Goal: Complete application form

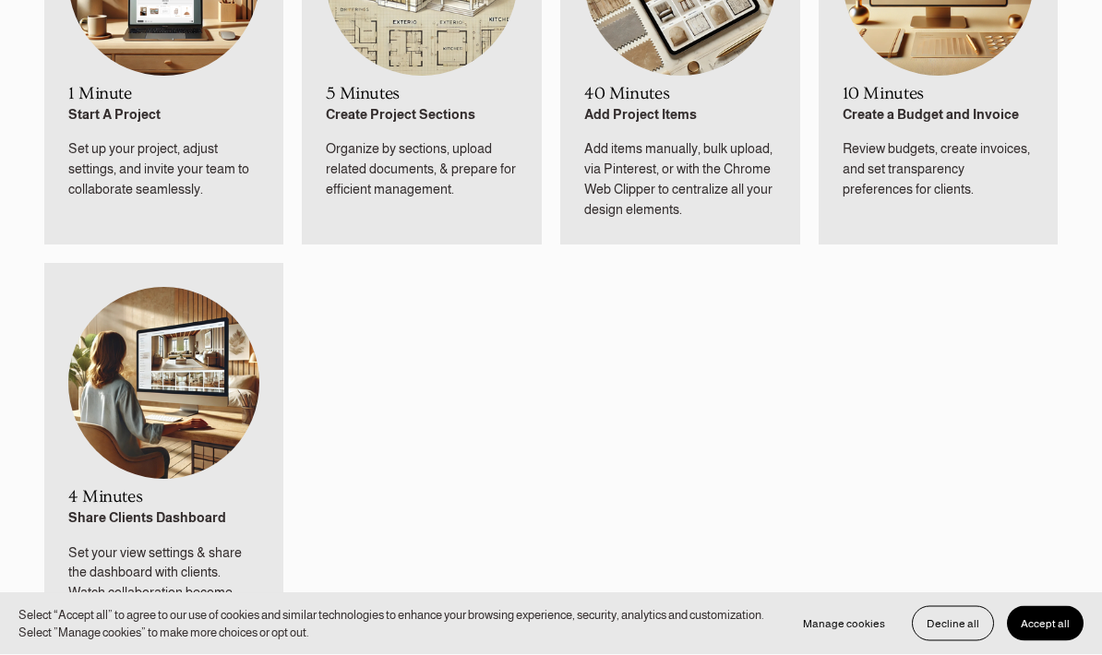
scroll to position [1077, 0]
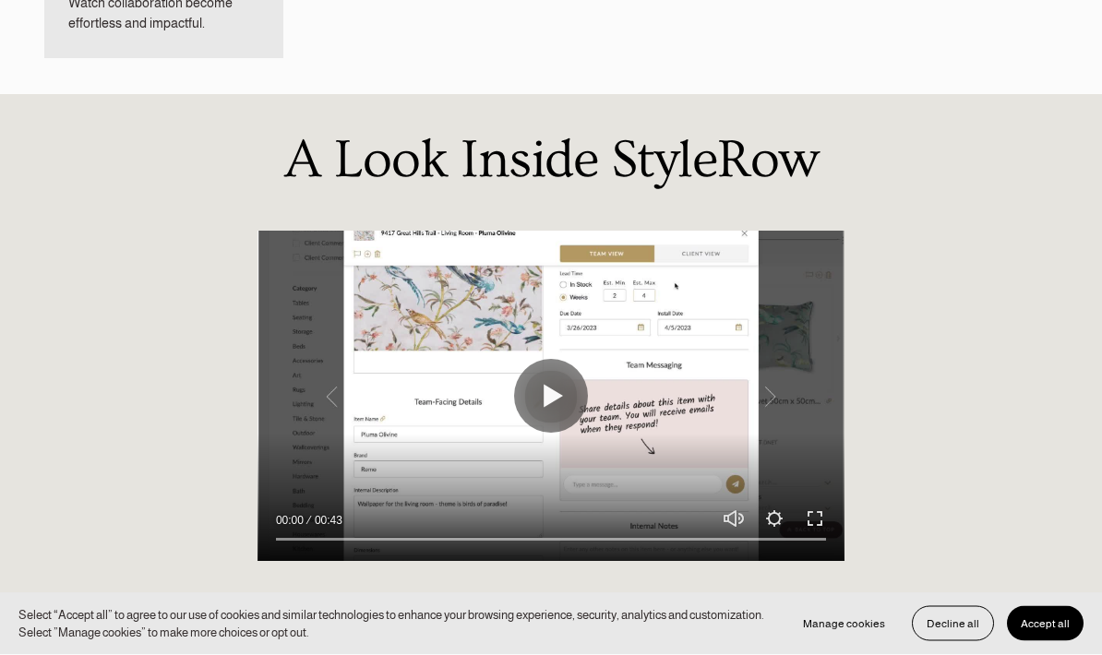
click at [559, 393] on button "Play" at bounding box center [551, 397] width 74 height 74
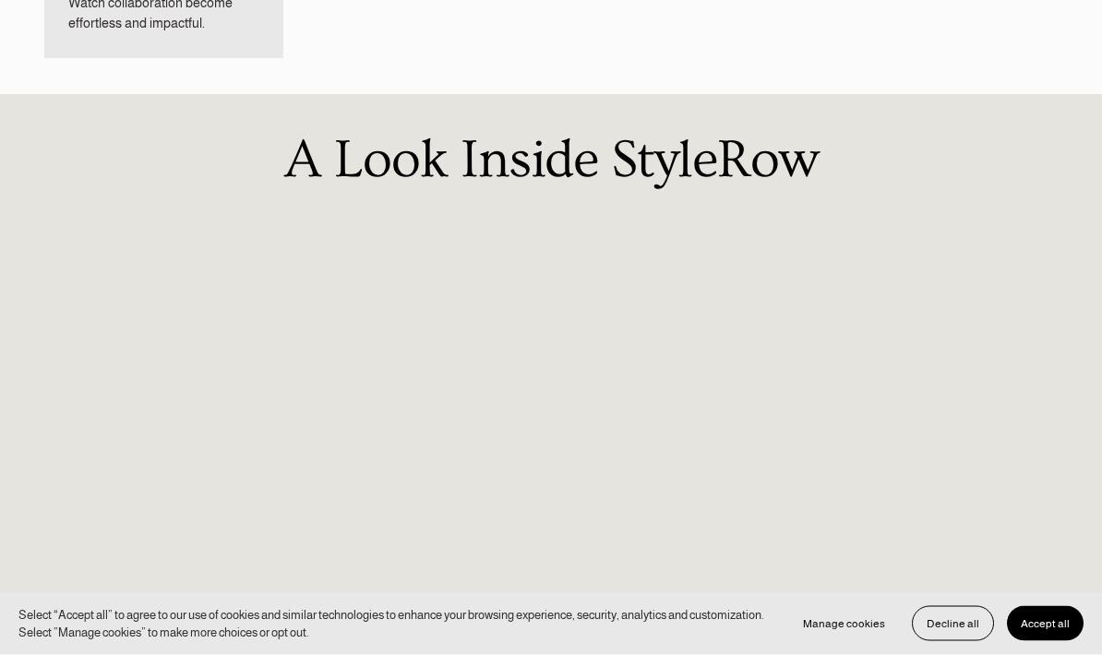
scroll to position [1664, 0]
type input "100"
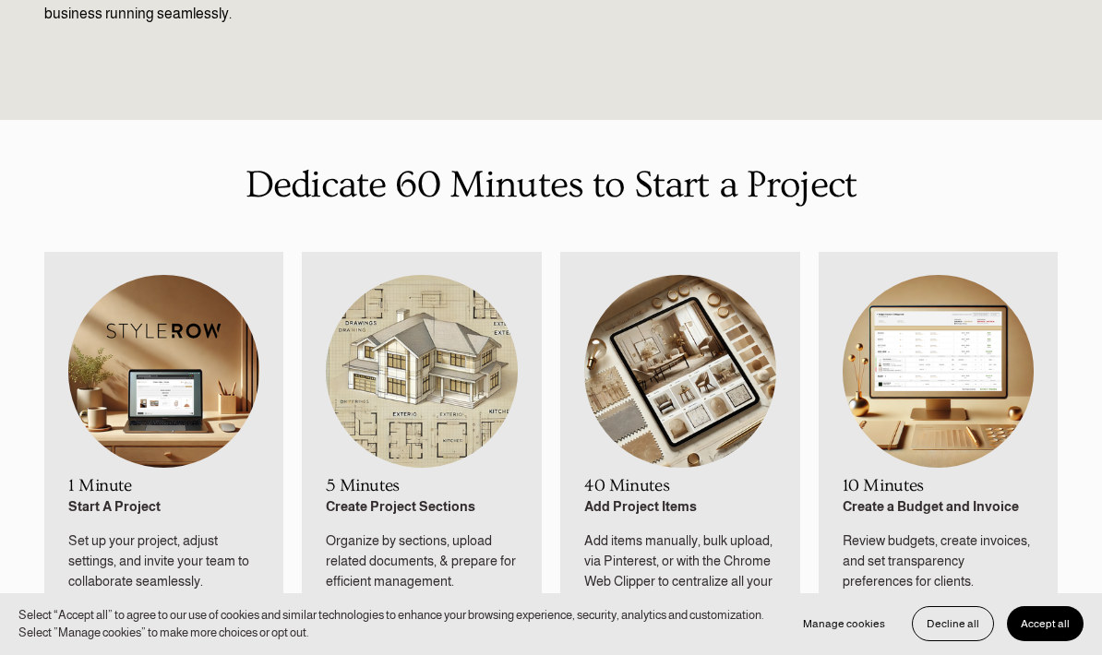
scroll to position [686, 0]
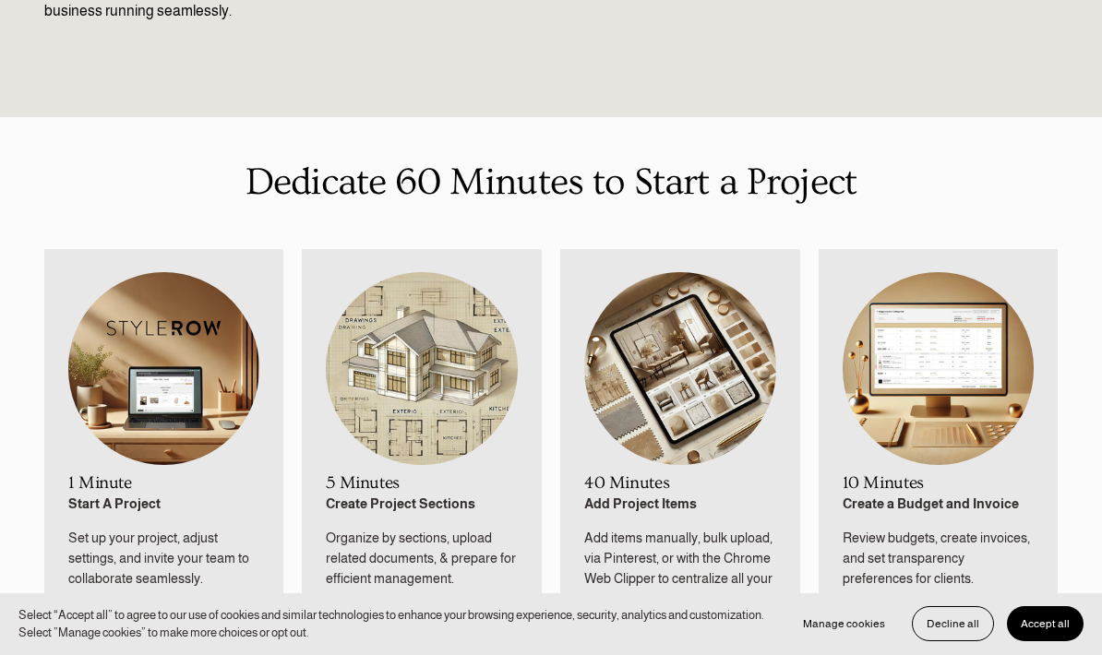
click at [137, 364] on img at bounding box center [164, 368] width 192 height 193
click at [132, 459] on img at bounding box center [164, 368] width 192 height 193
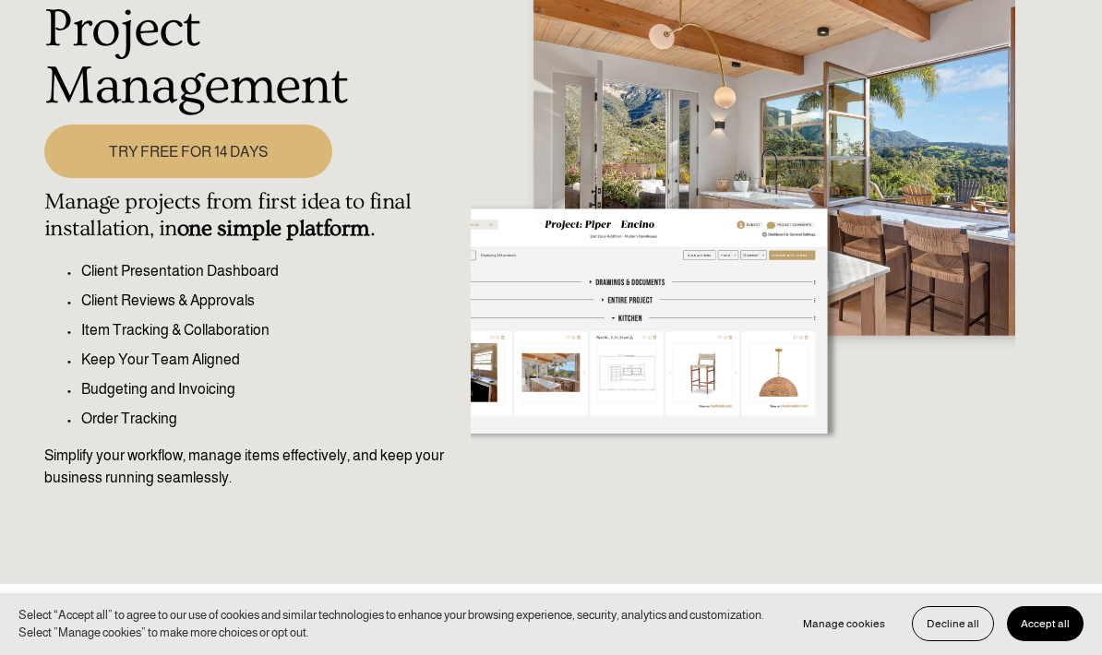
scroll to position [230, 0]
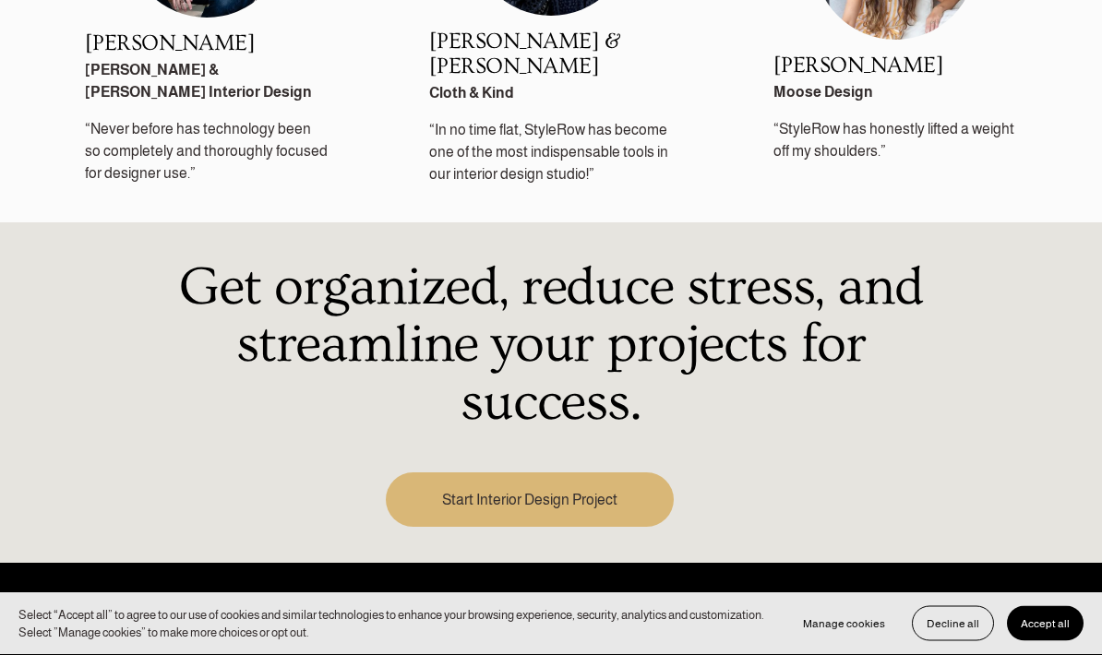
click at [1070, 641] on button "Accept all" at bounding box center [1045, 623] width 77 height 35
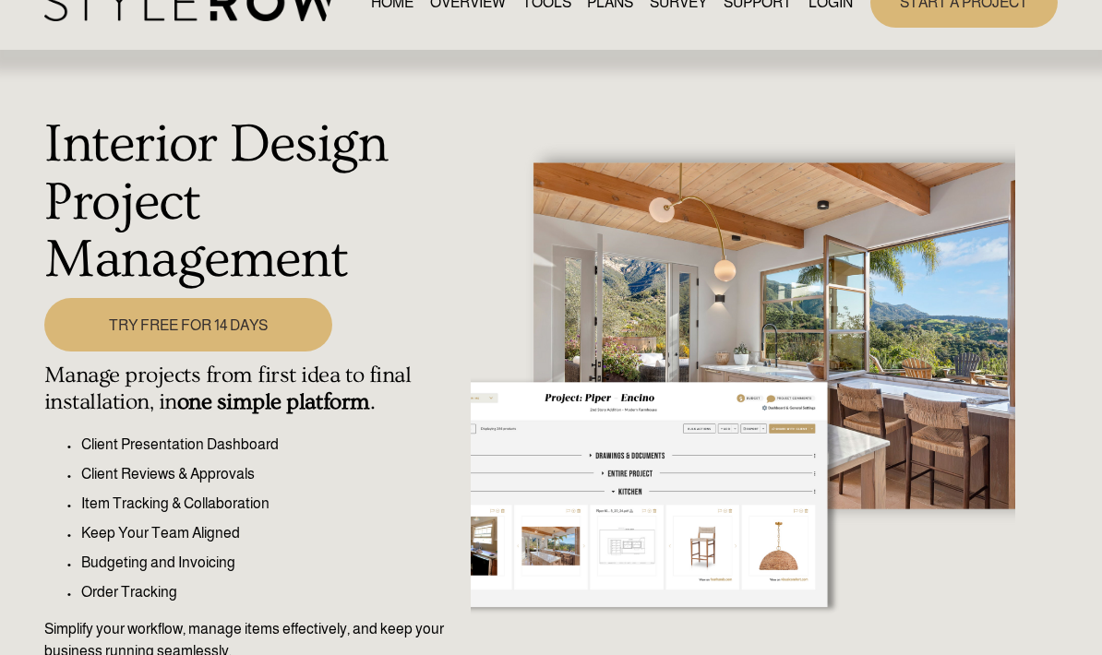
scroll to position [0, 0]
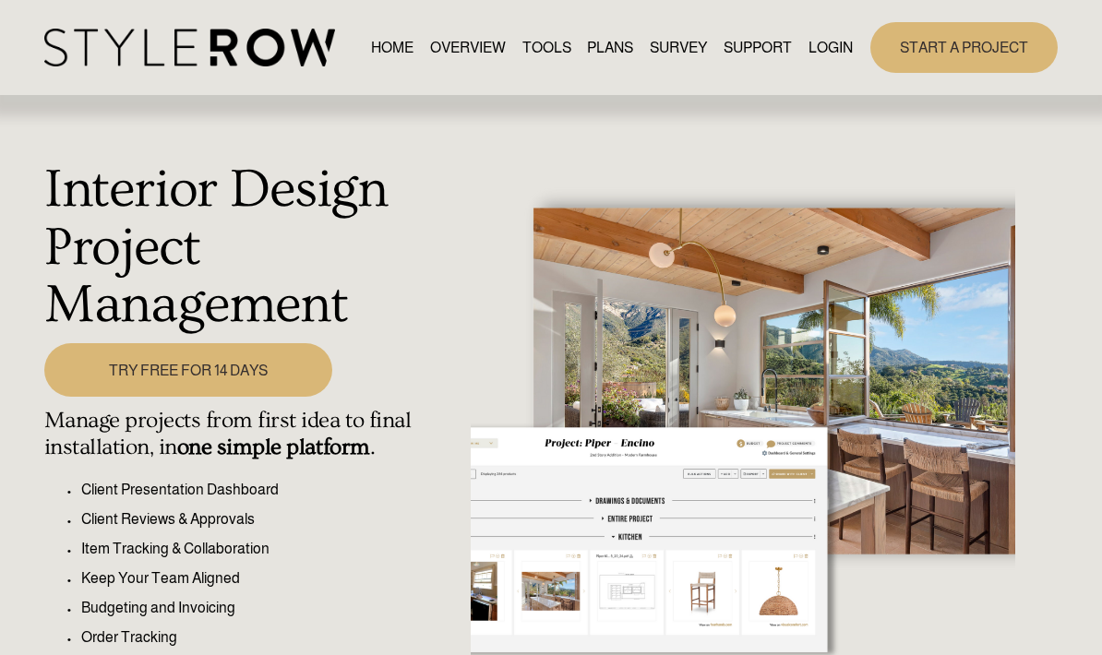
click at [451, 60] on link "OVERVIEW" at bounding box center [468, 47] width 76 height 25
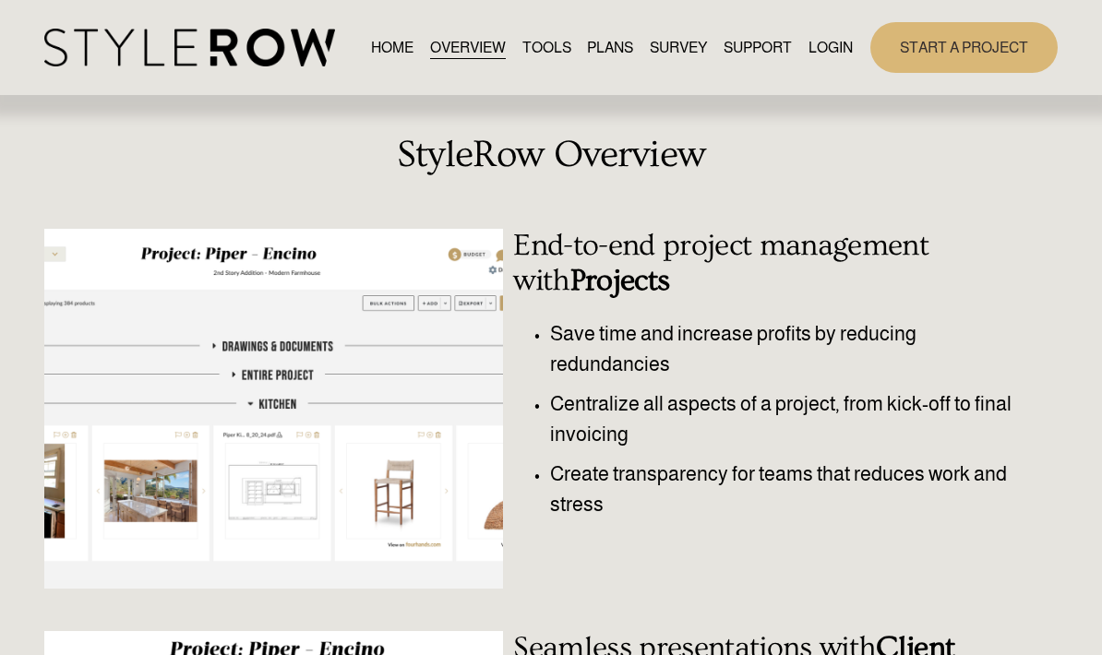
click at [540, 55] on link "TOOLS" at bounding box center [546, 47] width 49 height 25
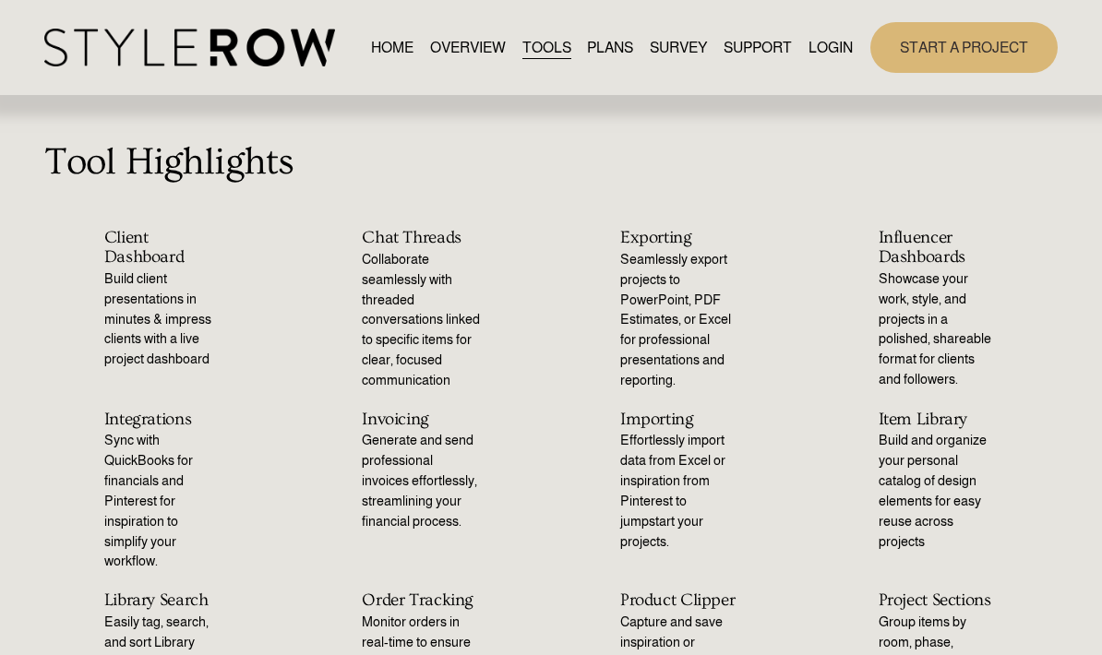
click at [625, 50] on link "PLANS" at bounding box center [610, 47] width 46 height 25
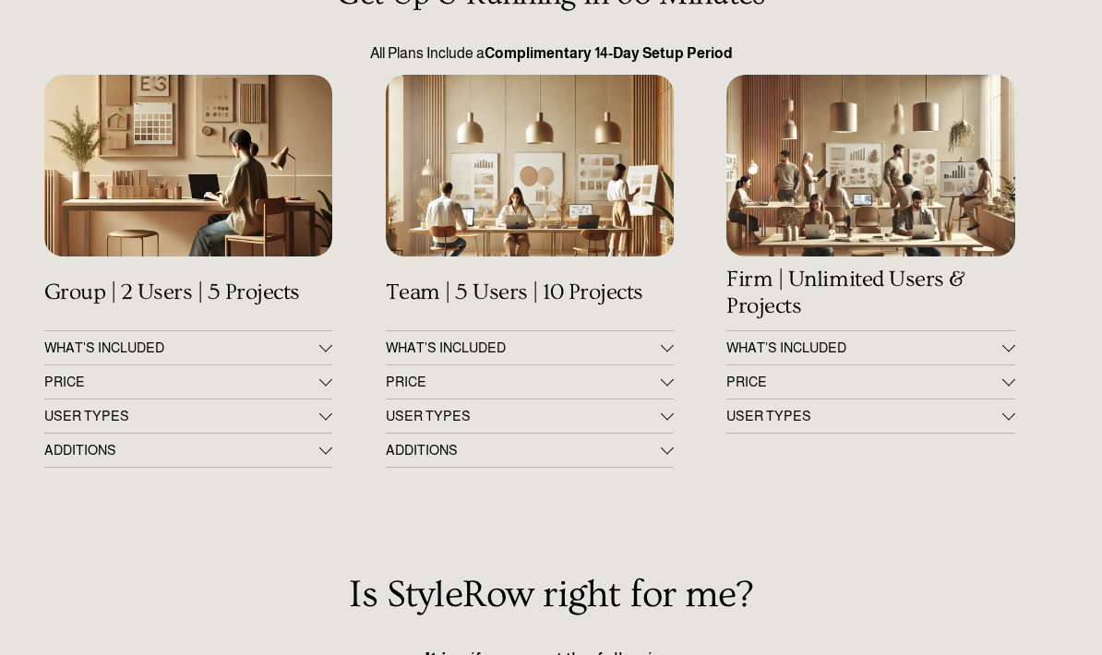
scroll to position [193, 0]
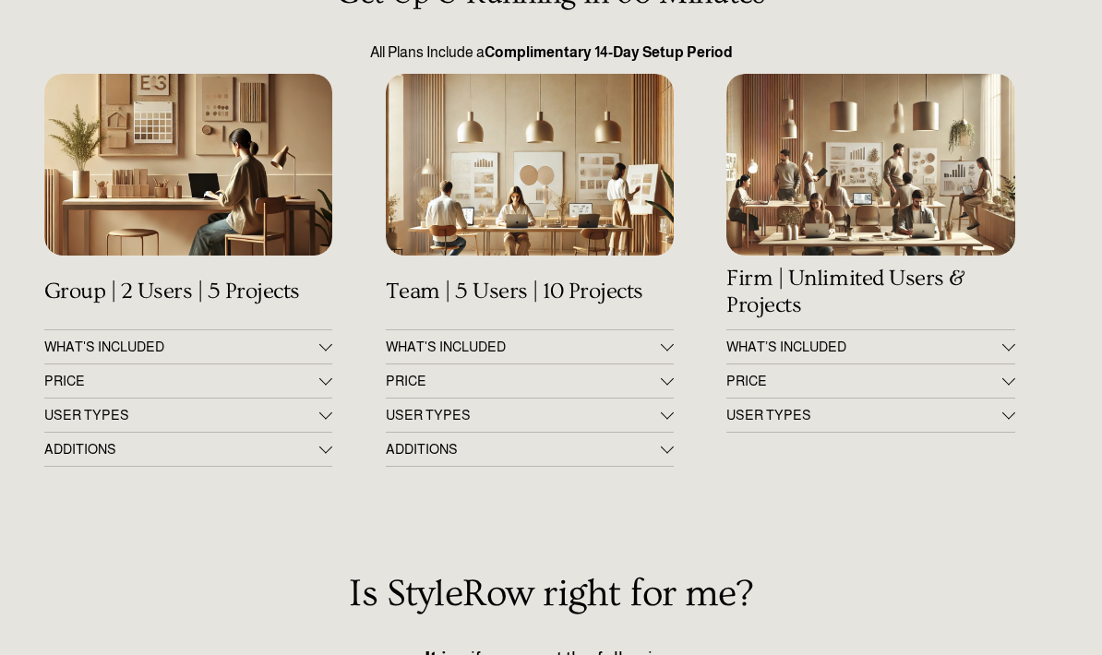
click at [665, 348] on div at bounding box center [667, 344] width 13 height 13
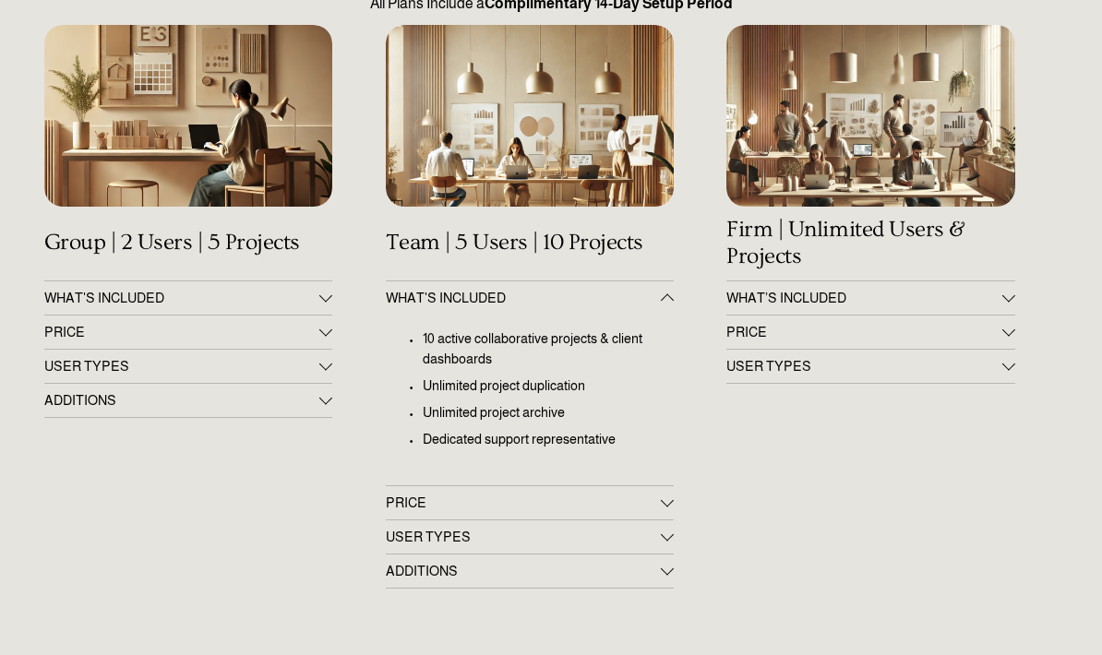
scroll to position [242, 0]
click at [671, 292] on div at bounding box center [667, 298] width 13 height 13
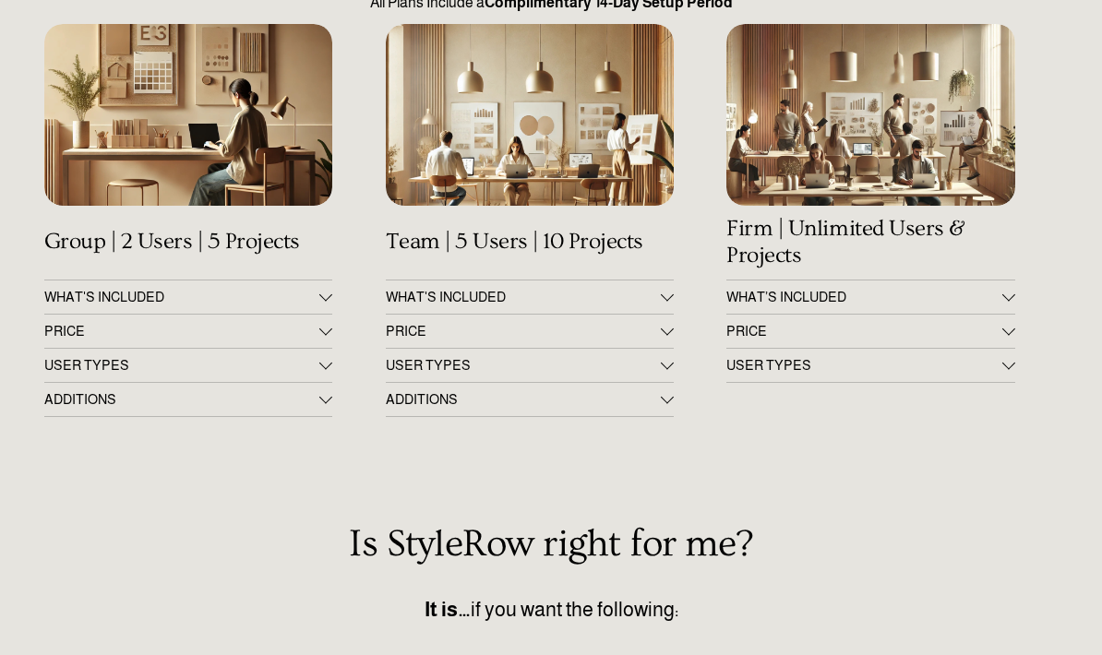
click at [662, 345] on button "PRICE" at bounding box center [530, 331] width 289 height 33
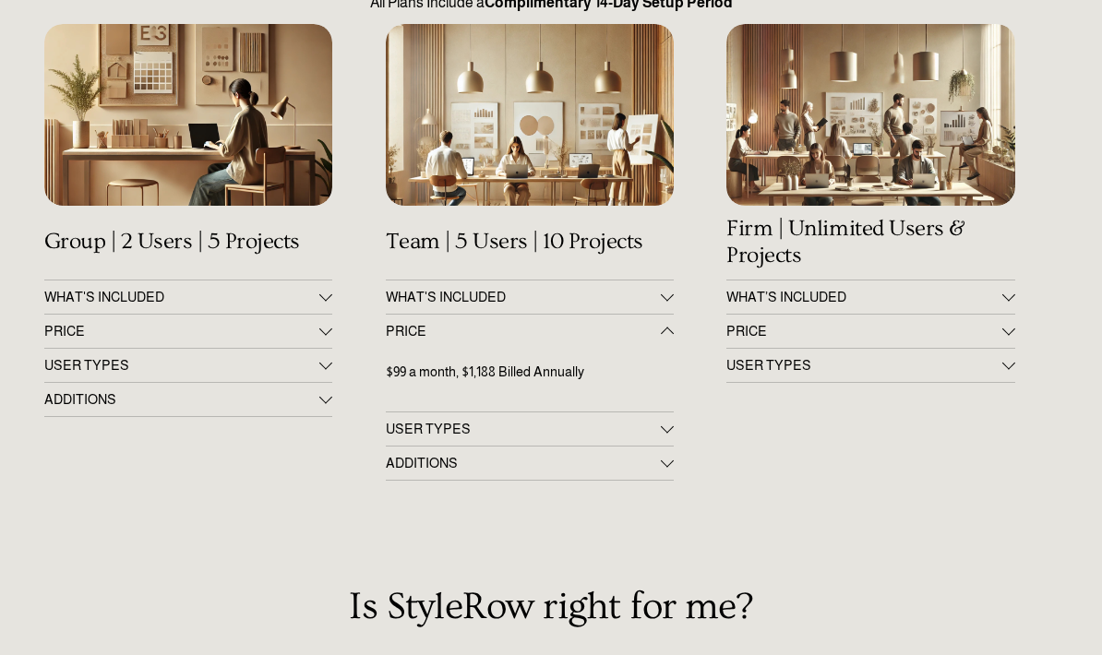
click at [671, 331] on div at bounding box center [667, 331] width 13 height 13
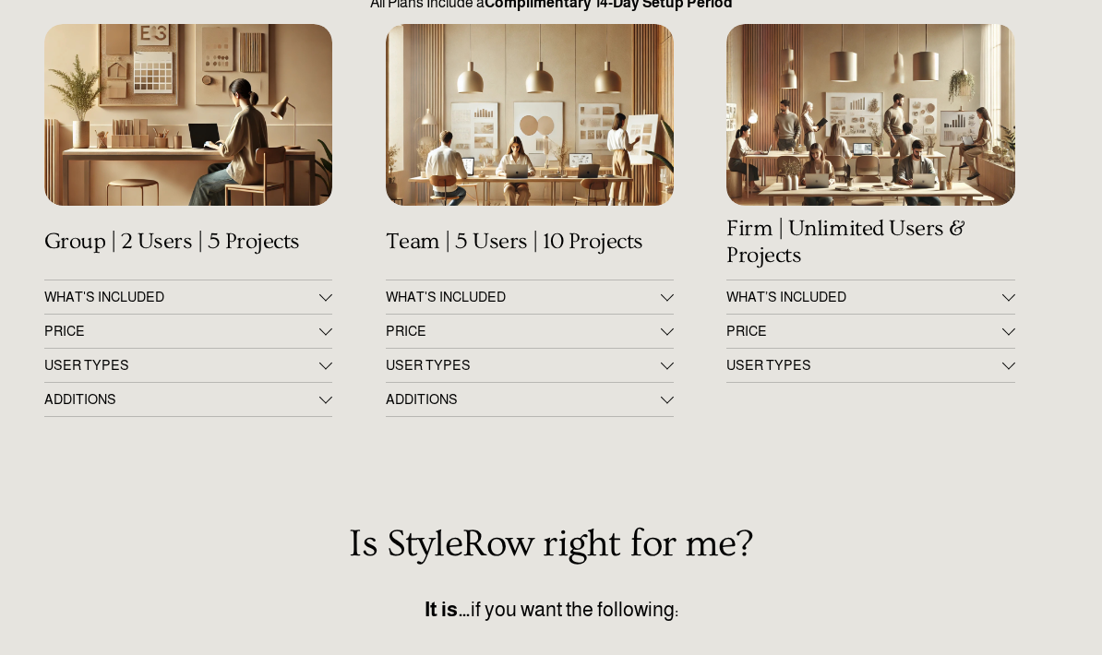
click at [326, 329] on div at bounding box center [325, 328] width 13 height 13
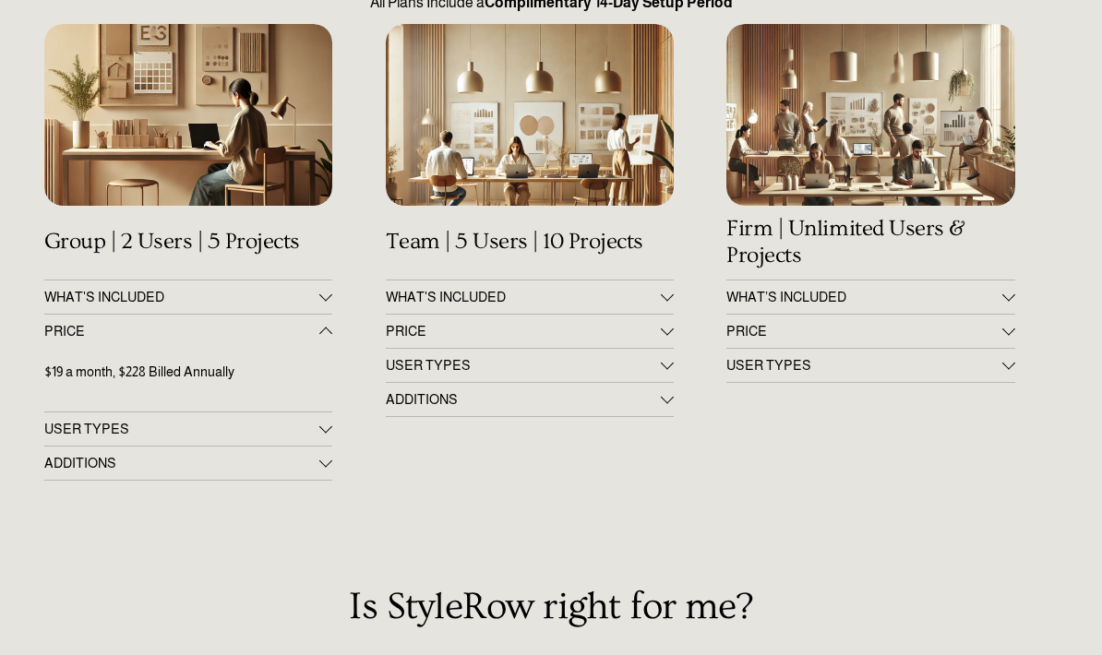
click at [328, 330] on div at bounding box center [325, 333] width 13 height 13
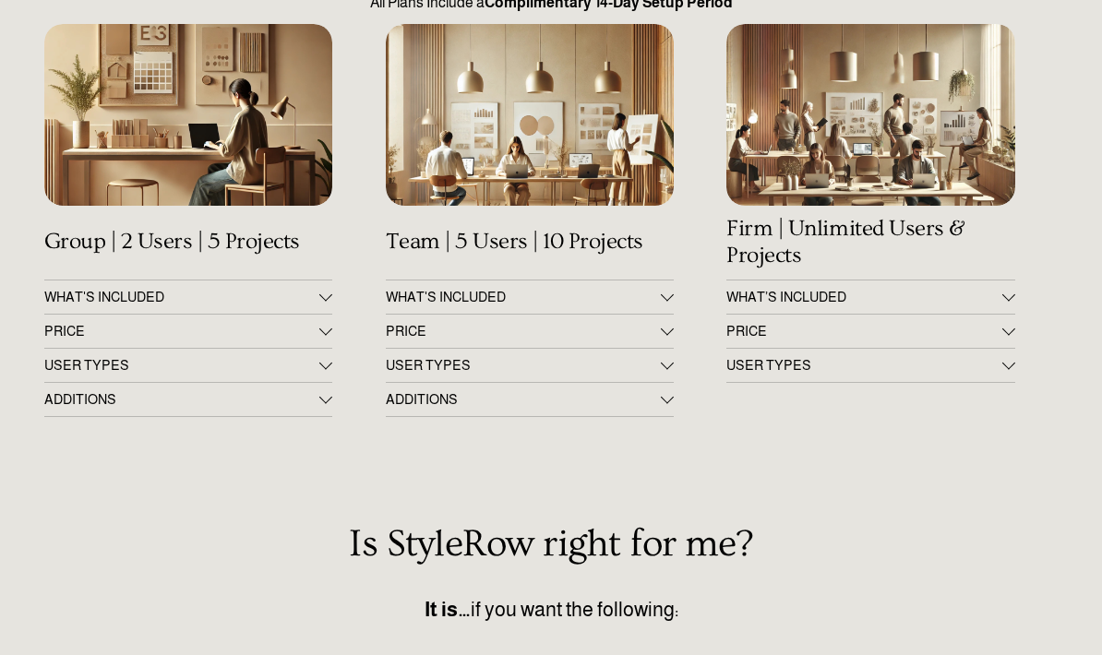
click at [327, 361] on div at bounding box center [325, 362] width 13 height 13
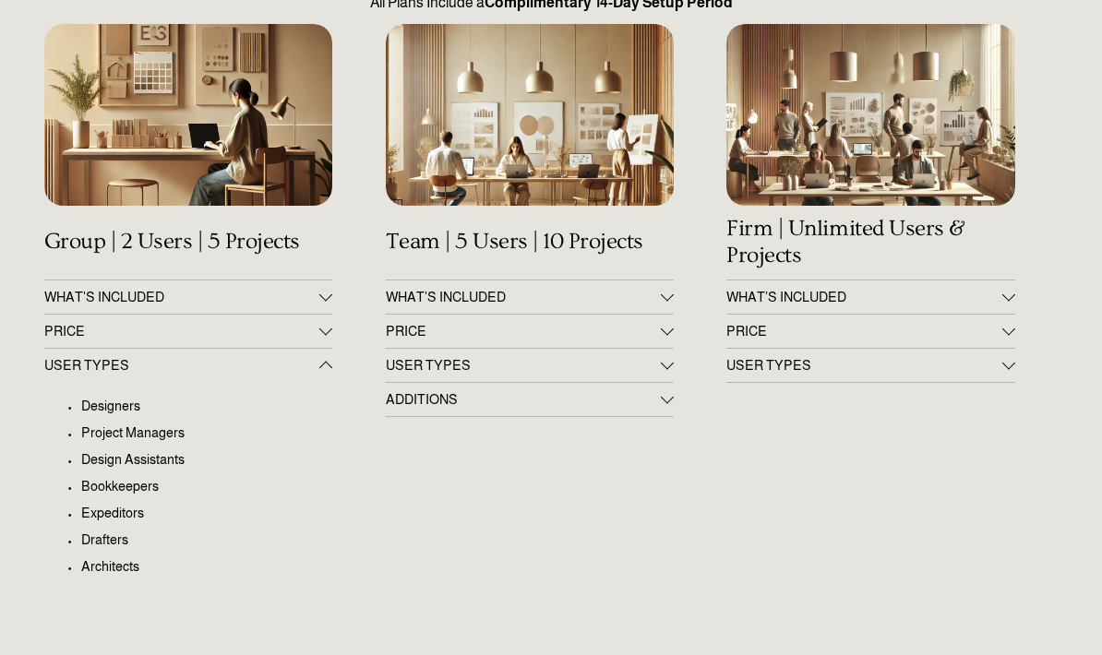
click at [662, 378] on button "USER TYPES" at bounding box center [530, 365] width 289 height 33
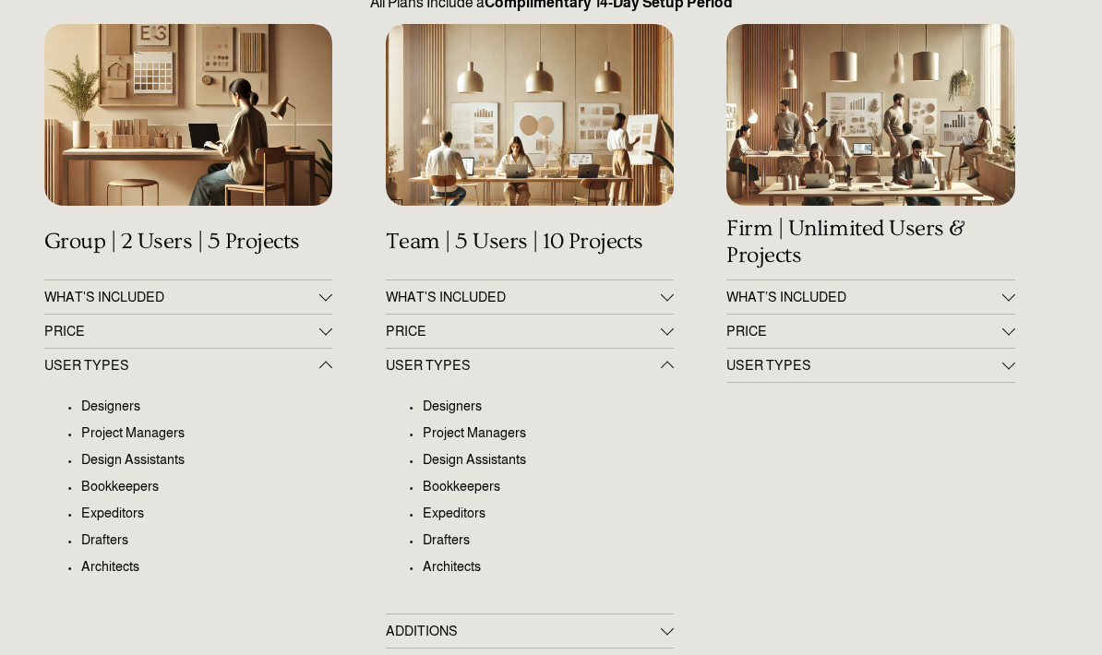
click at [997, 326] on span "PRICE" at bounding box center [864, 331] width 276 height 15
click at [1000, 430] on span "USER TYPES" at bounding box center [864, 429] width 276 height 15
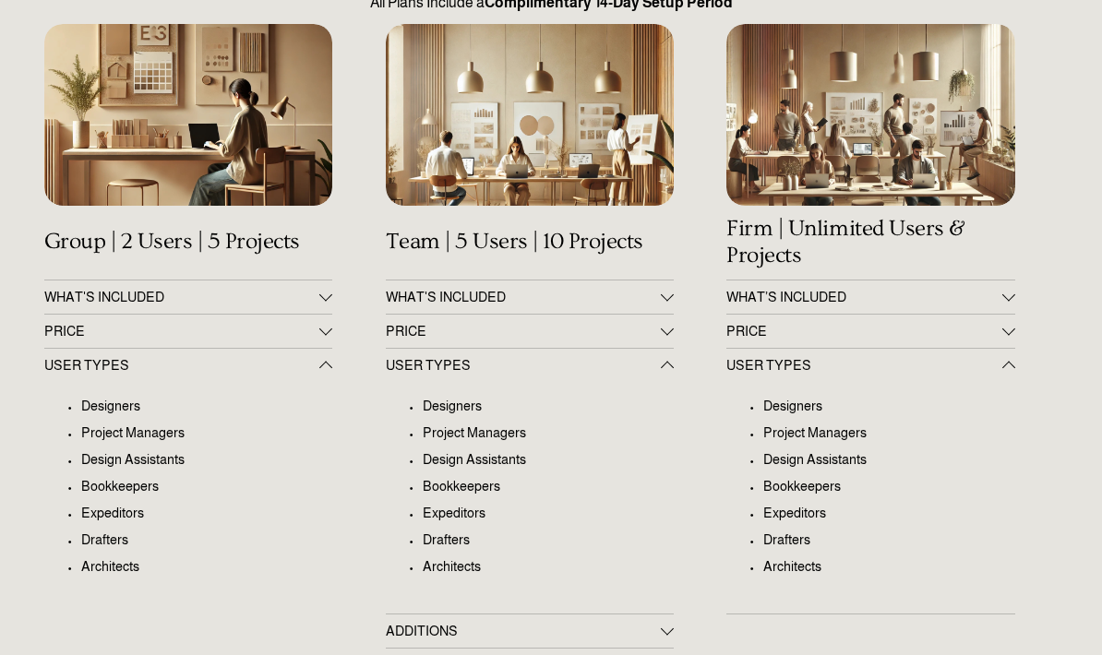
click at [1014, 361] on button "USER TYPES" at bounding box center [870, 365] width 289 height 33
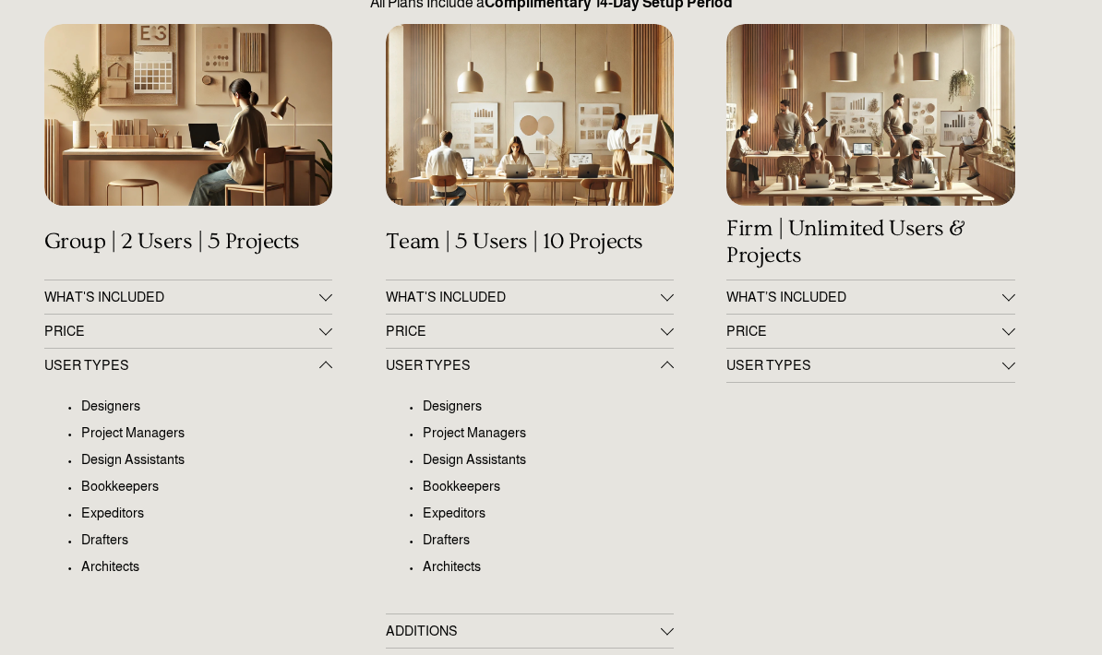
click at [1006, 322] on button "PRICE" at bounding box center [870, 331] width 289 height 33
click at [1015, 313] on button "WHAT’S INCLUDED" at bounding box center [870, 296] width 289 height 33
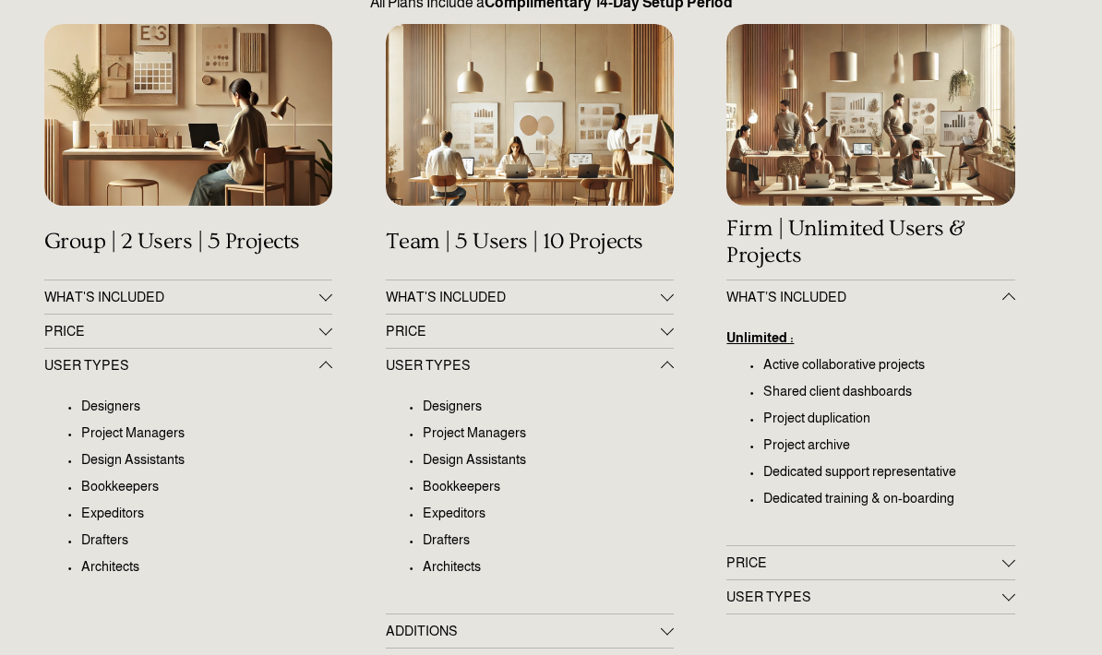
click at [1027, 291] on div "Get Up & Running in 60 Minutes All Plans Include a Complimentary 14-Day Setup P…" at bounding box center [551, 645] width 1102 height 1437
click at [666, 297] on div at bounding box center [667, 294] width 13 height 13
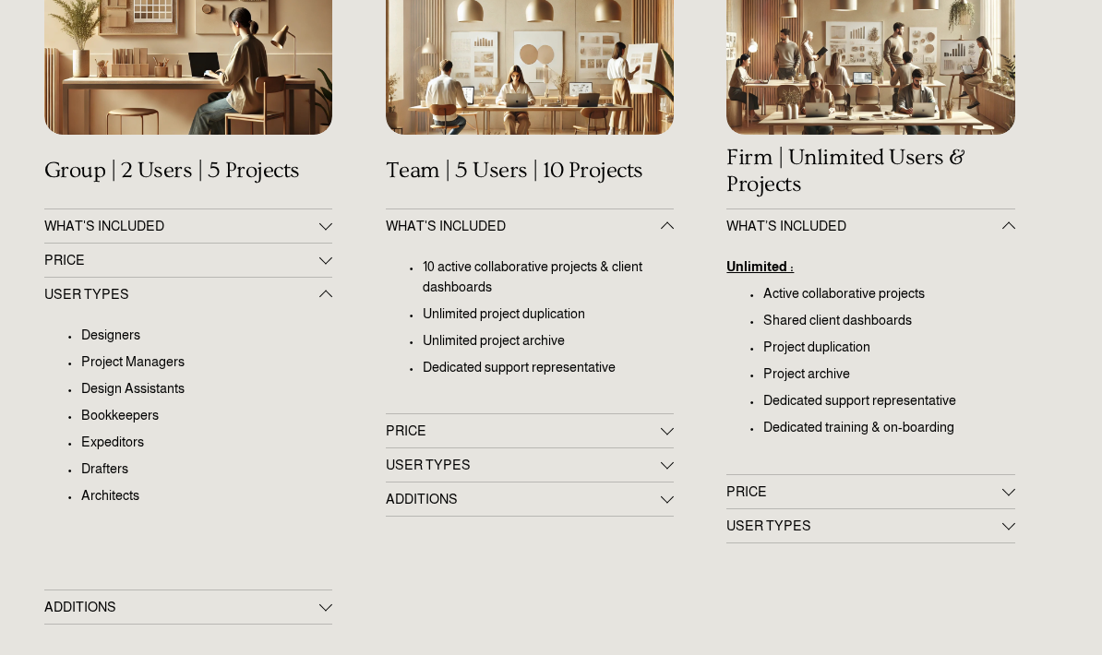
scroll to position [314, 0]
click at [1013, 220] on div at bounding box center [1008, 226] width 13 height 13
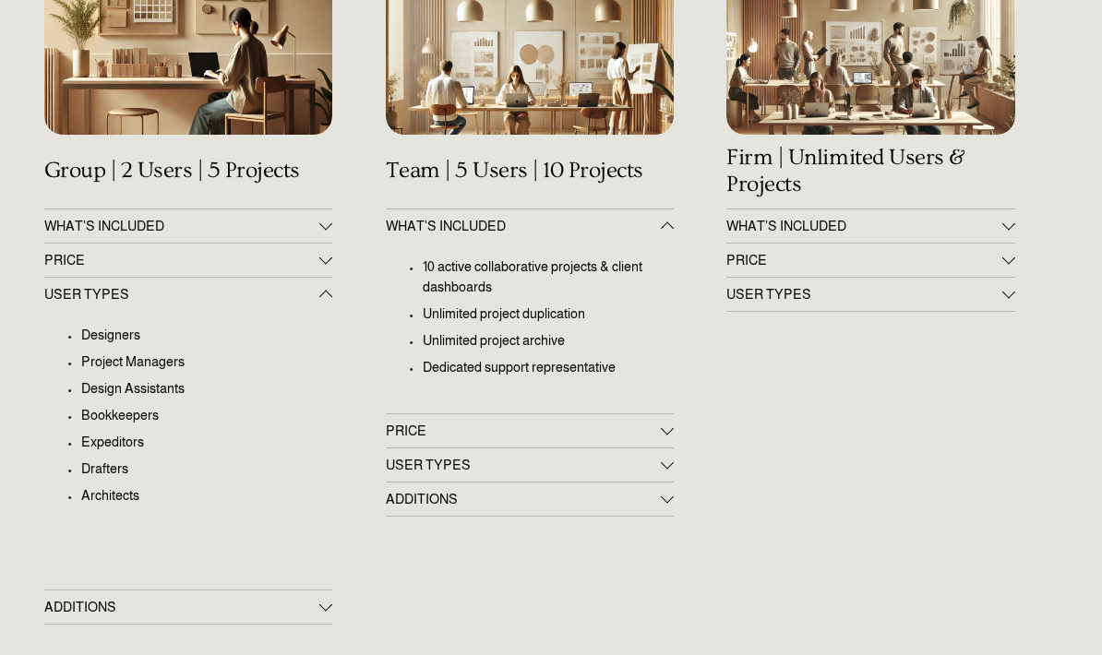
click at [1012, 211] on button "WHAT’S INCLUDED" at bounding box center [870, 225] width 289 height 33
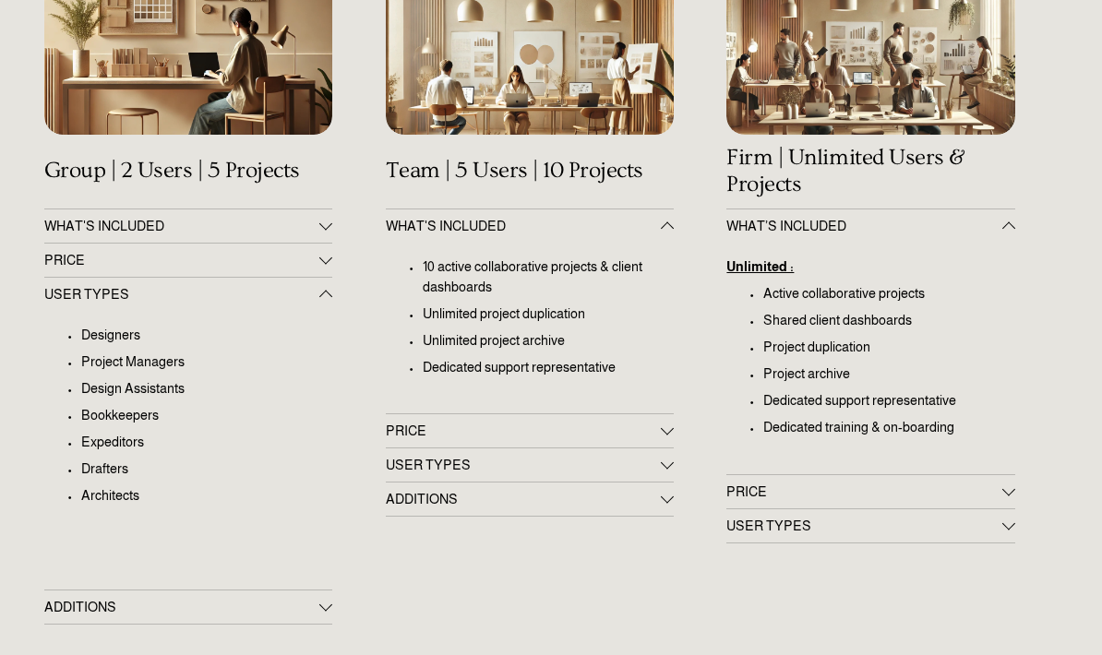
click at [332, 230] on div at bounding box center [325, 226] width 13 height 13
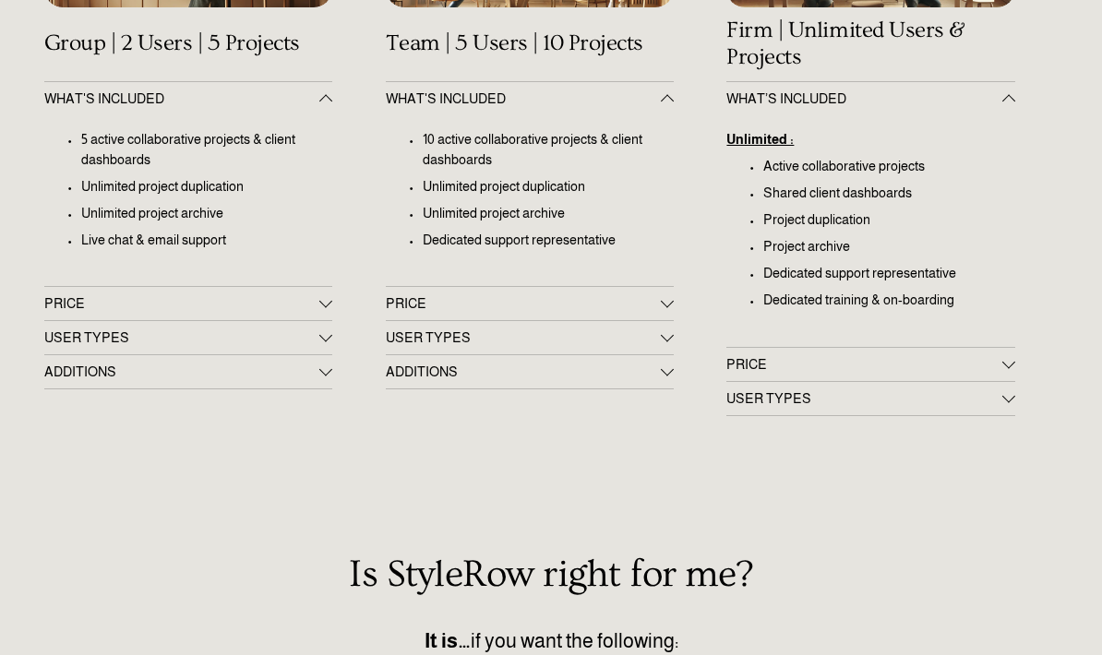
click at [999, 396] on span "USER TYPES" at bounding box center [864, 399] width 276 height 15
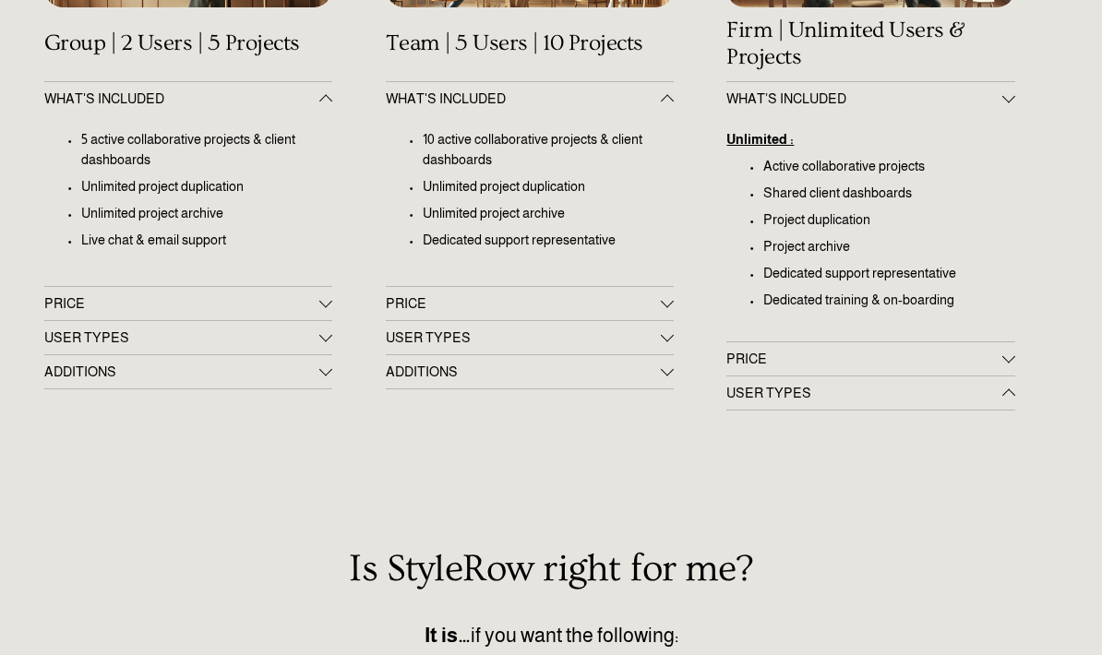
scroll to position [441, 0]
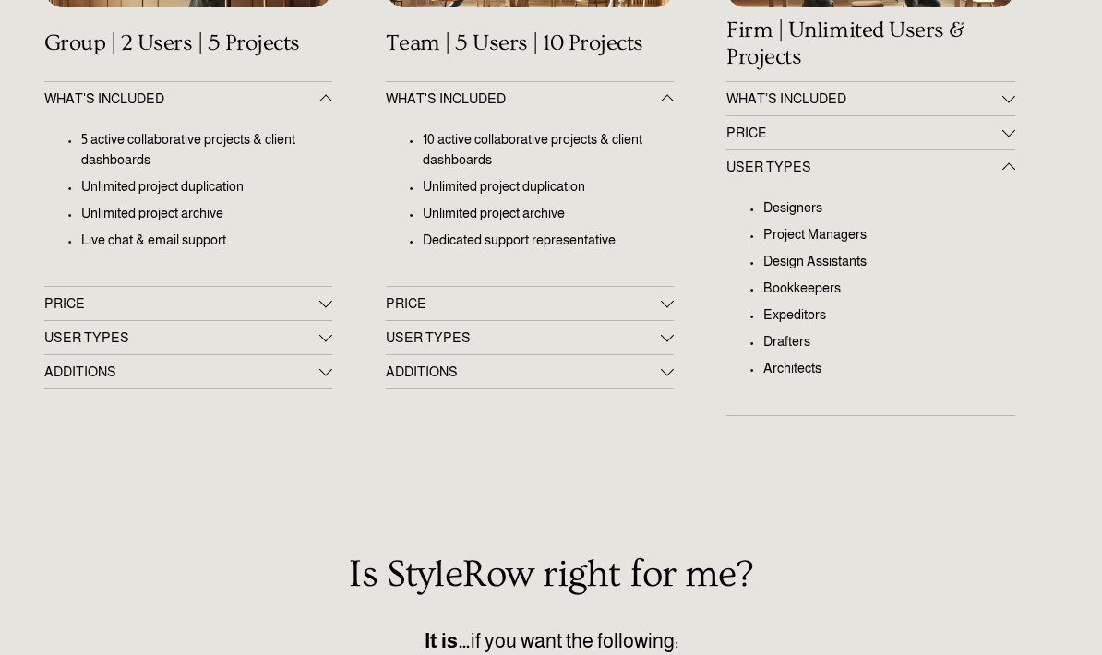
click at [1012, 148] on button "PRICE" at bounding box center [870, 132] width 289 height 33
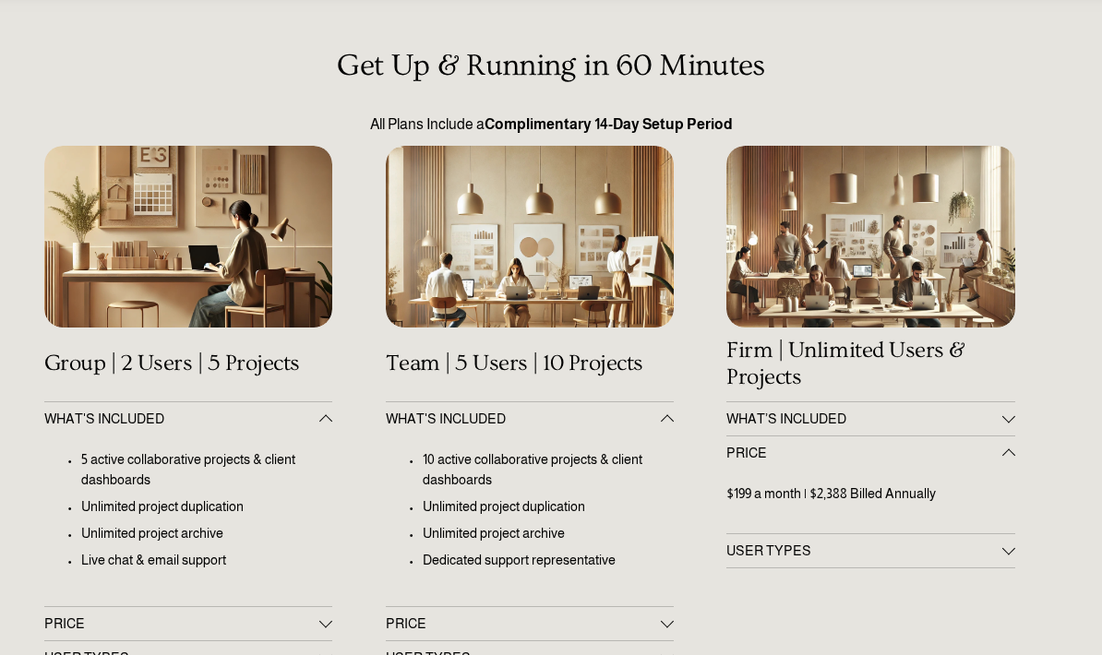
scroll to position [0, 0]
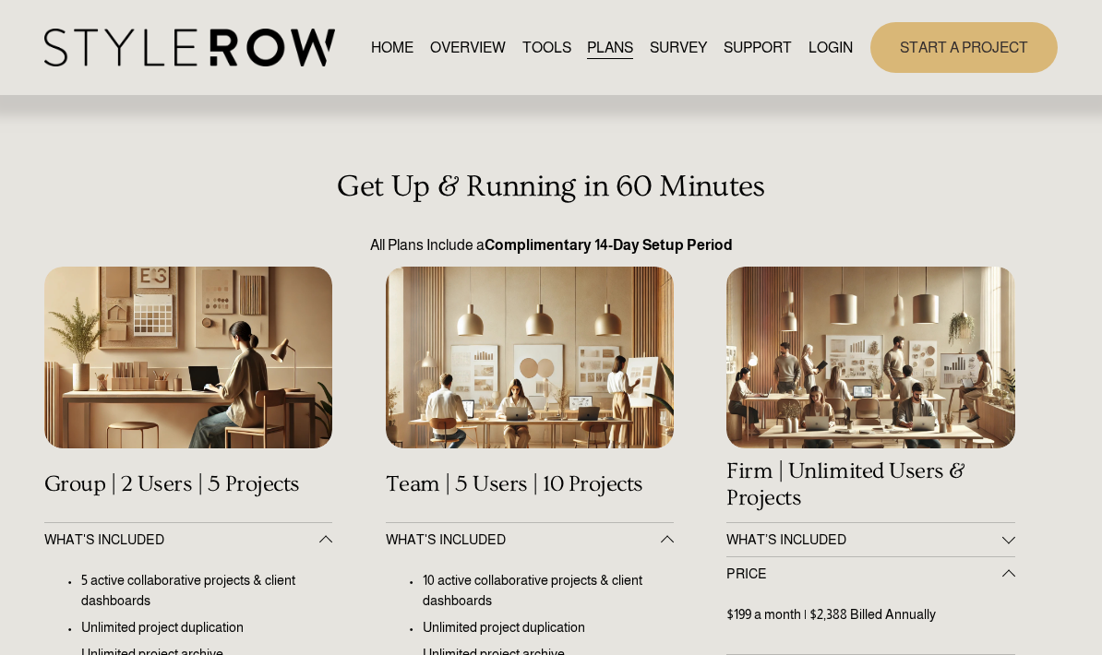
click at [686, 45] on link "SURVEY" at bounding box center [678, 47] width 57 height 25
click at [675, 40] on link "SURVEY" at bounding box center [678, 47] width 57 height 25
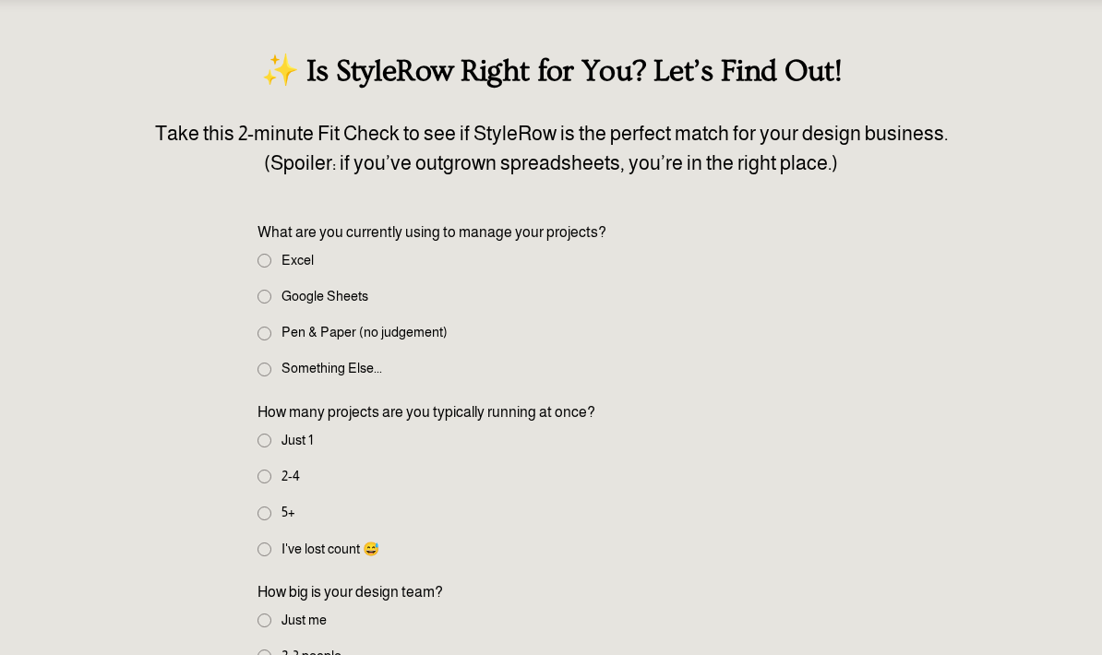
scroll to position [115, 0]
click at [268, 259] on input "Excel" at bounding box center [264, 261] width 14 height 14
radio input "true"
click at [262, 300] on input "Google Sheets" at bounding box center [264, 297] width 14 height 14
radio input "true"
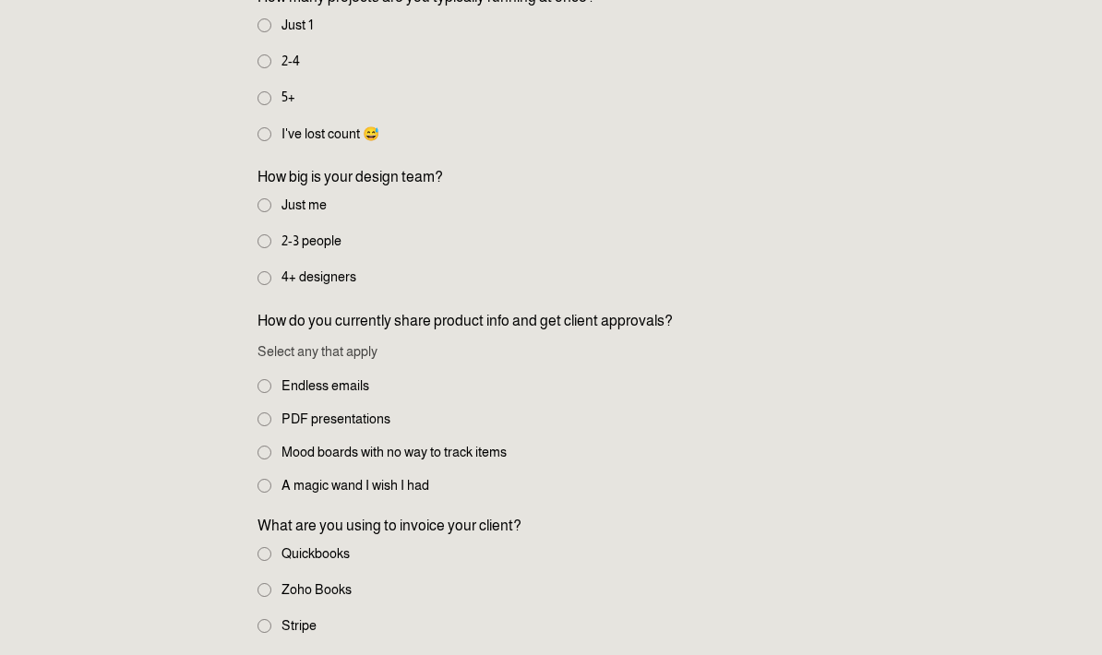
scroll to position [531, 0]
click at [274, 88] on label "5+" at bounding box center [278, 98] width 42 height 20
click at [271, 91] on input "5+" at bounding box center [264, 98] width 14 height 14
radio input "true"
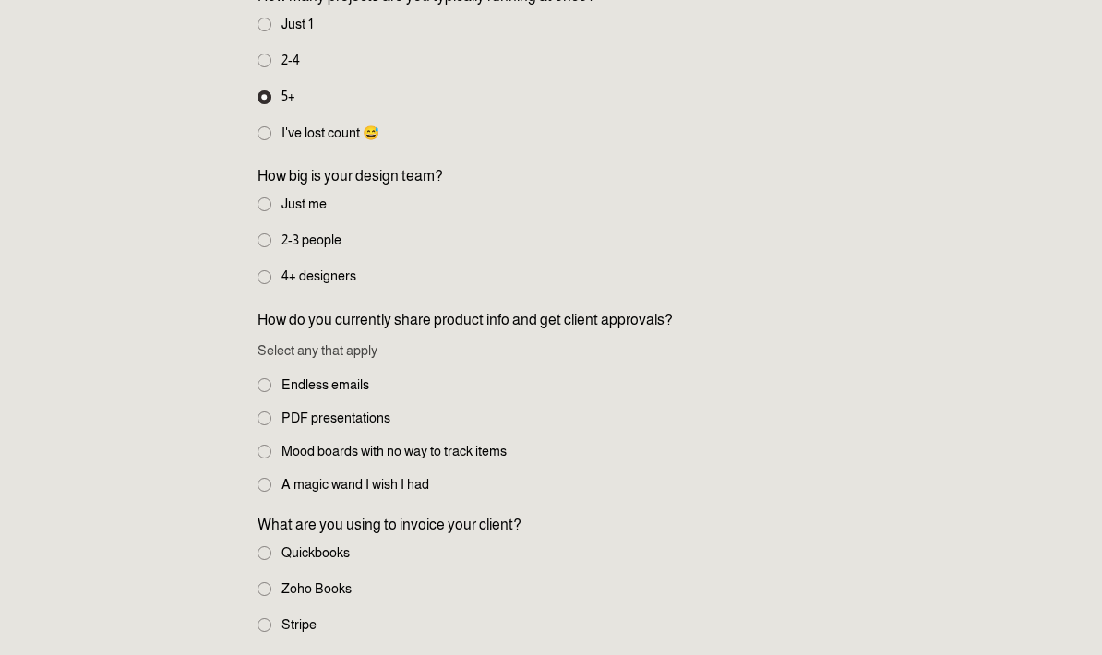
click at [257, 197] on input "Just me" at bounding box center [264, 204] width 14 height 14
radio input "true"
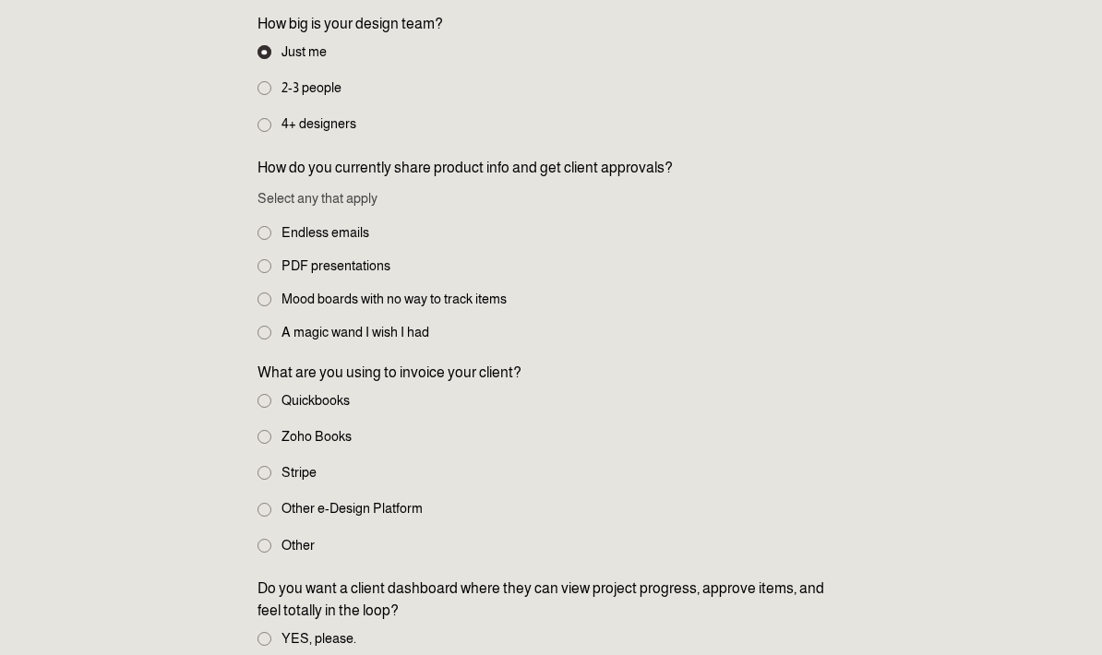
scroll to position [684, 0]
click at [267, 326] on input "A magic wand I wish I had" at bounding box center [264, 333] width 14 height 14
checkbox input "true"
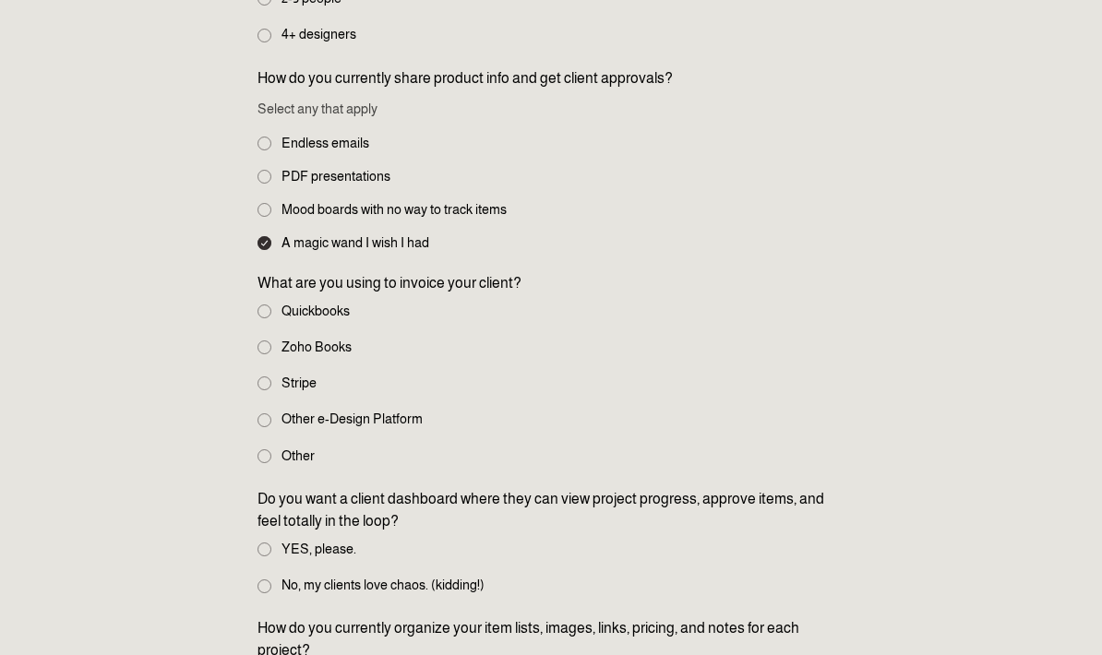
scroll to position [777, 0]
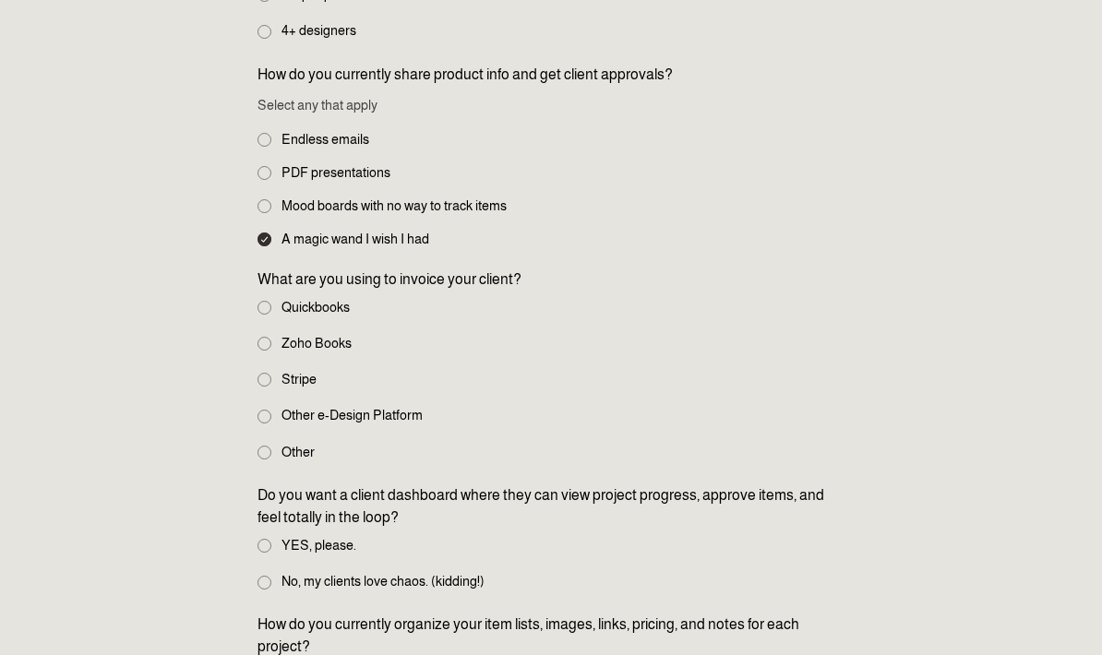
click at [269, 301] on input "Quickbooks" at bounding box center [264, 308] width 14 height 14
radio input "true"
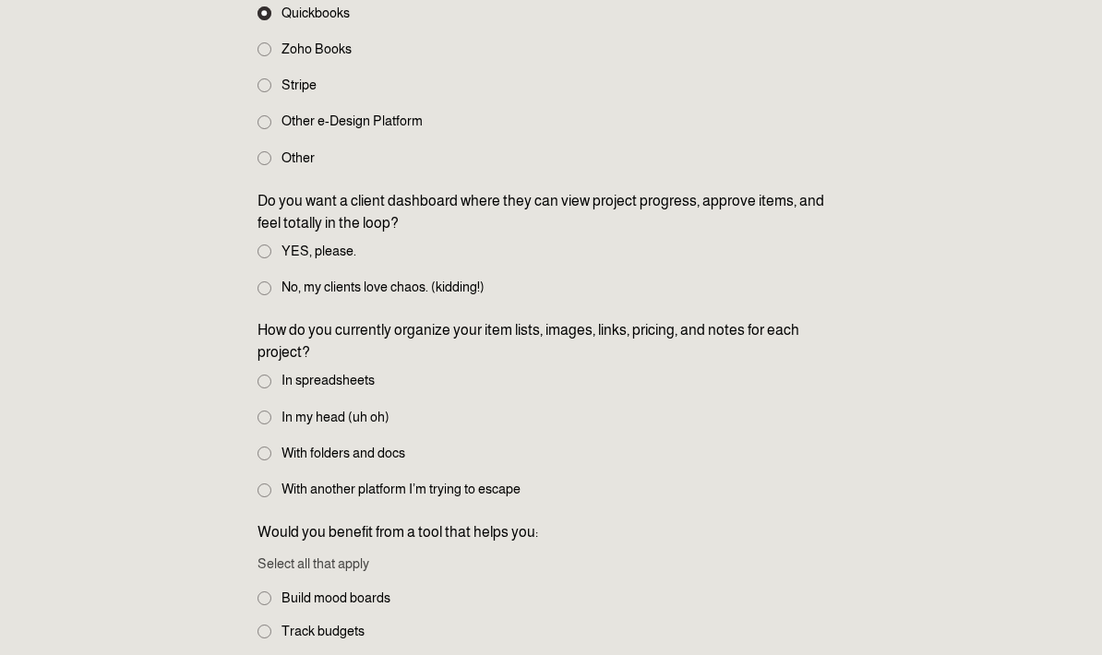
scroll to position [1071, 0]
click at [260, 242] on label "YES, please." at bounding box center [308, 252] width 102 height 20
click at [260, 245] on input "YES, please." at bounding box center [264, 252] width 14 height 14
radio input "true"
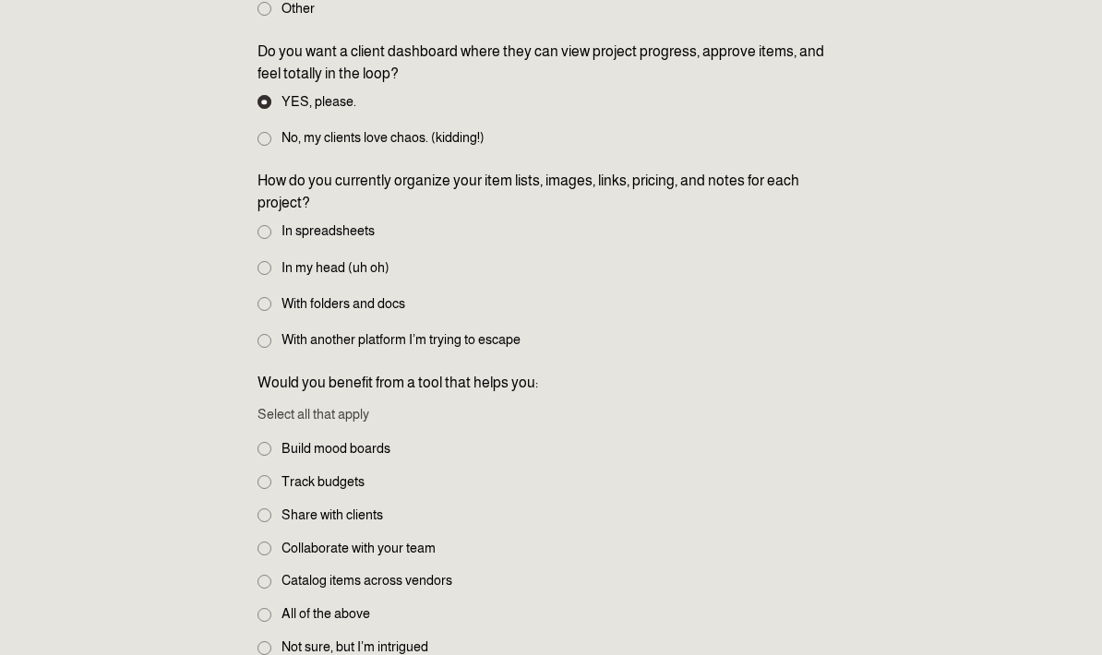
scroll to position [1222, 0]
click at [288, 293] on label "With folders and docs" at bounding box center [332, 303] width 151 height 20
click at [271, 296] on input "With folders and docs" at bounding box center [264, 303] width 14 height 14
radio input "true"
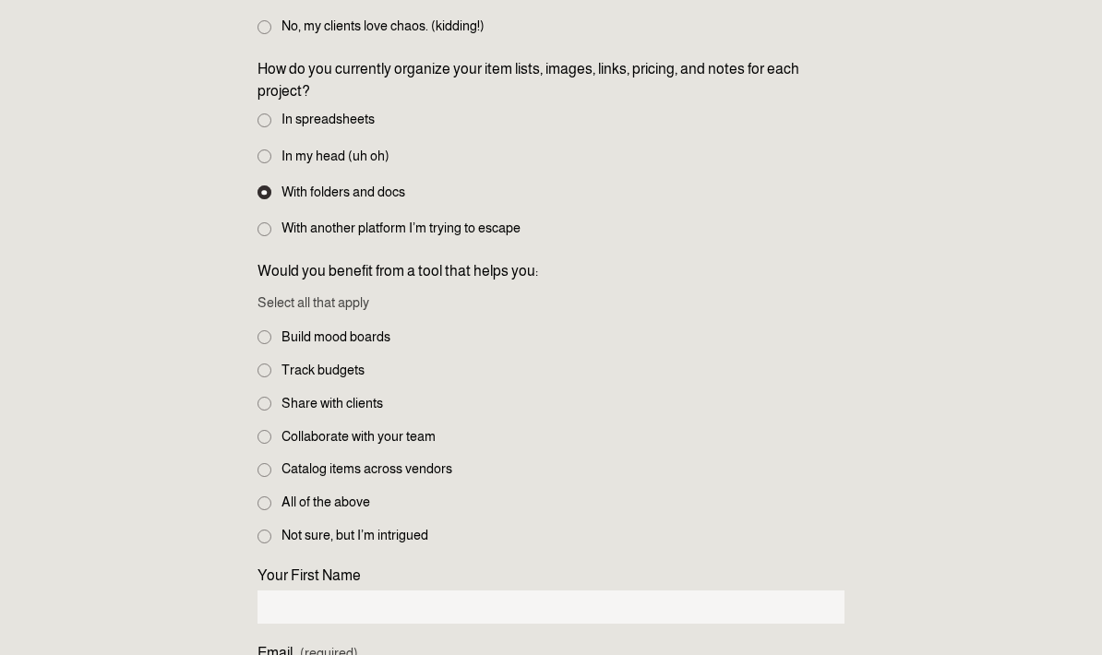
scroll to position [1335, 0]
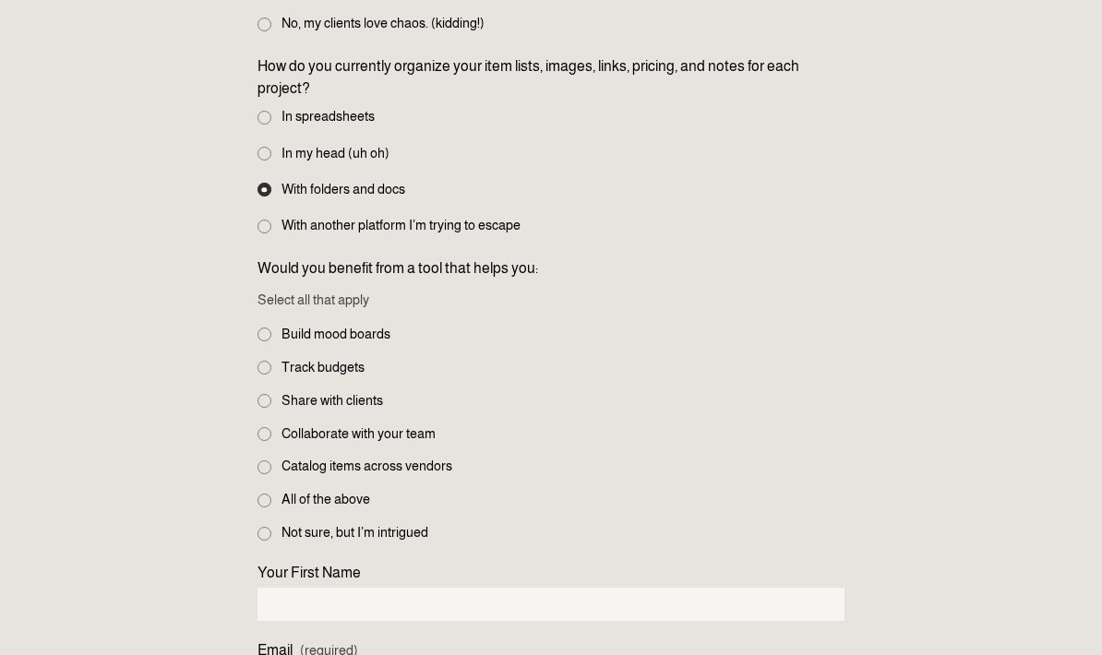
click at [275, 107] on label "In spreadsheets" at bounding box center [317, 117] width 121 height 20
click at [271, 111] on input "In spreadsheets" at bounding box center [264, 118] width 14 height 14
radio input "true"
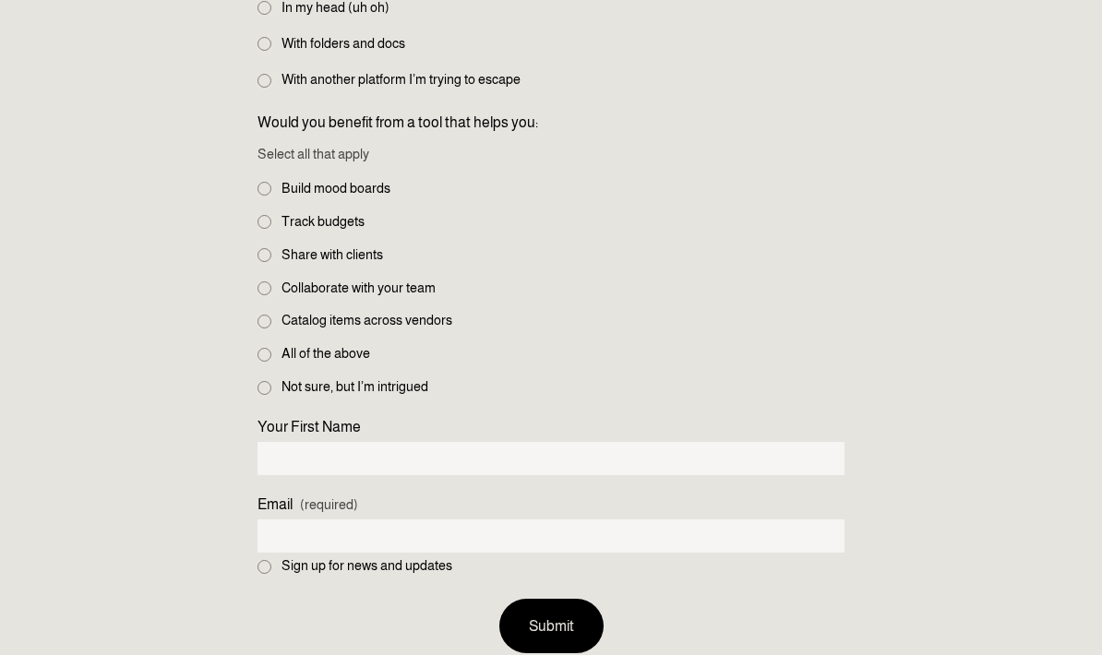
scroll to position [1473, 0]
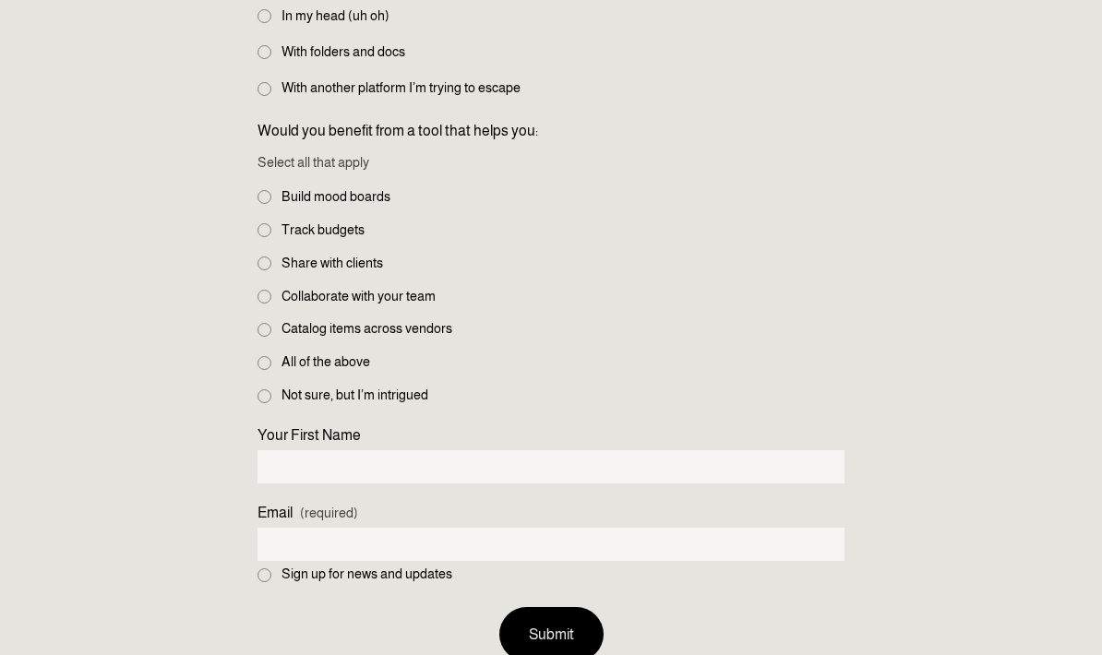
click at [261, 323] on input "Catalog items across vendors" at bounding box center [264, 330] width 14 height 14
checkbox input "true"
click at [268, 257] on input "Share with clients" at bounding box center [264, 264] width 14 height 14
checkbox input "true"
click at [265, 223] on input "Track budgets" at bounding box center [264, 230] width 14 height 14
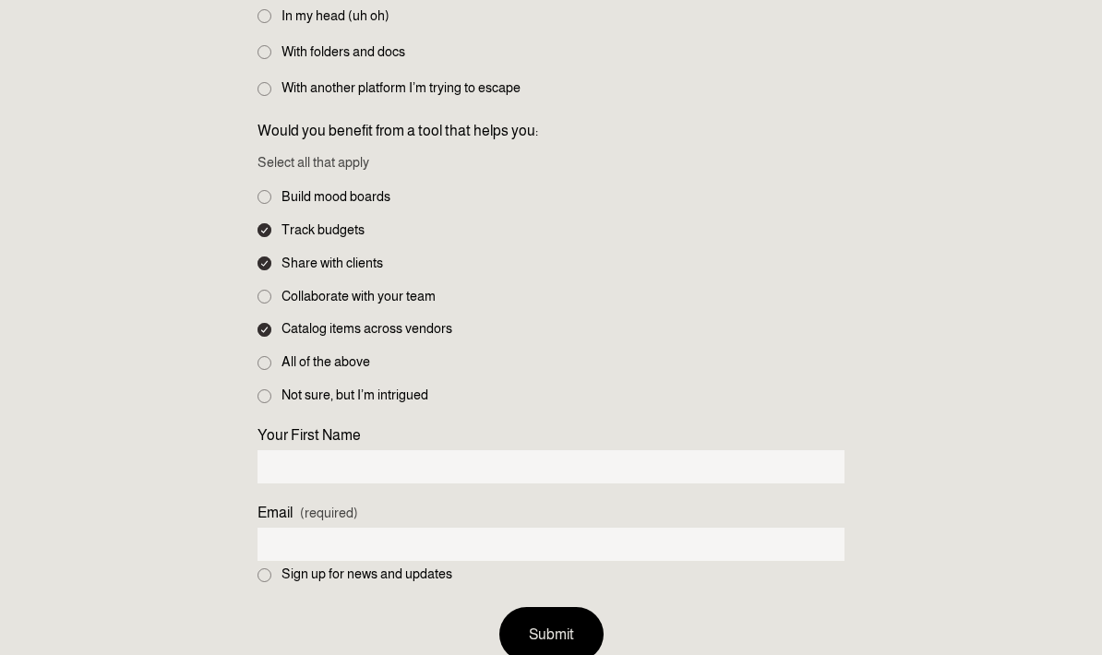
checkbox input "true"
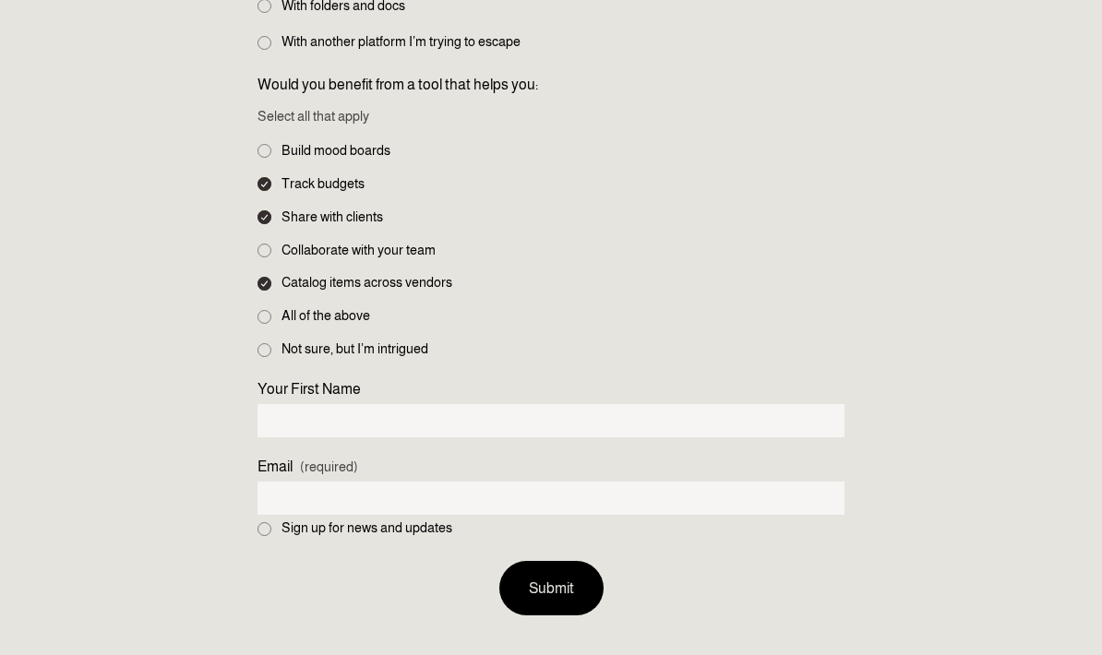
scroll to position [1520, 0]
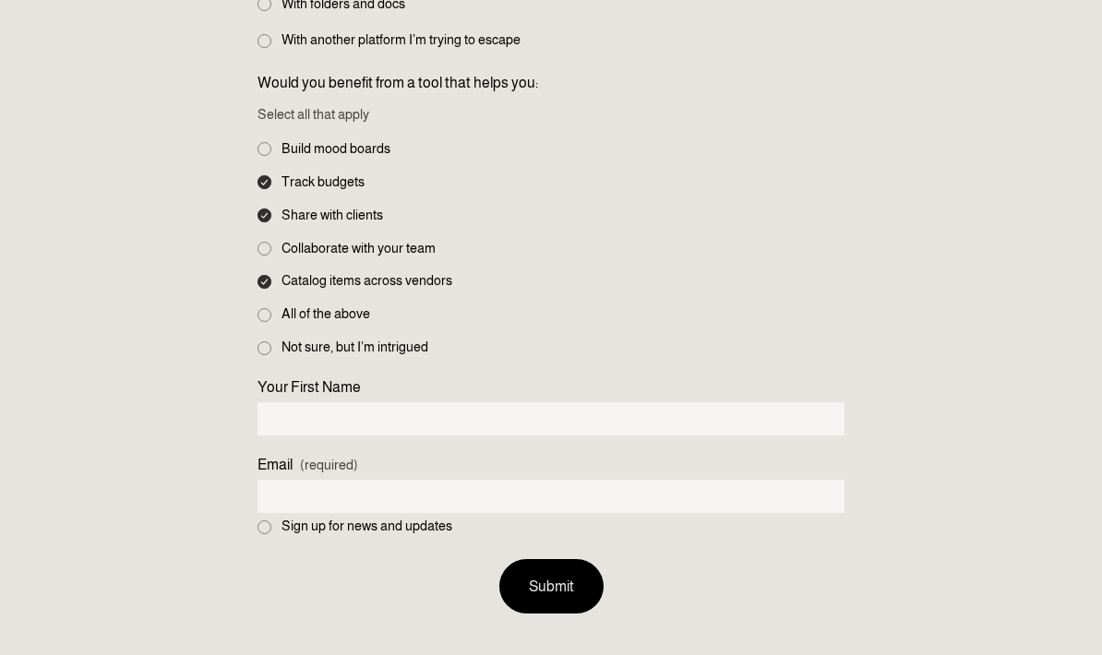
click at [257, 240] on label "Collaborate with your team" at bounding box center [348, 250] width 182 height 20
click at [257, 243] on input "Collaborate with your team" at bounding box center [264, 250] width 14 height 14
checkbox input "true"
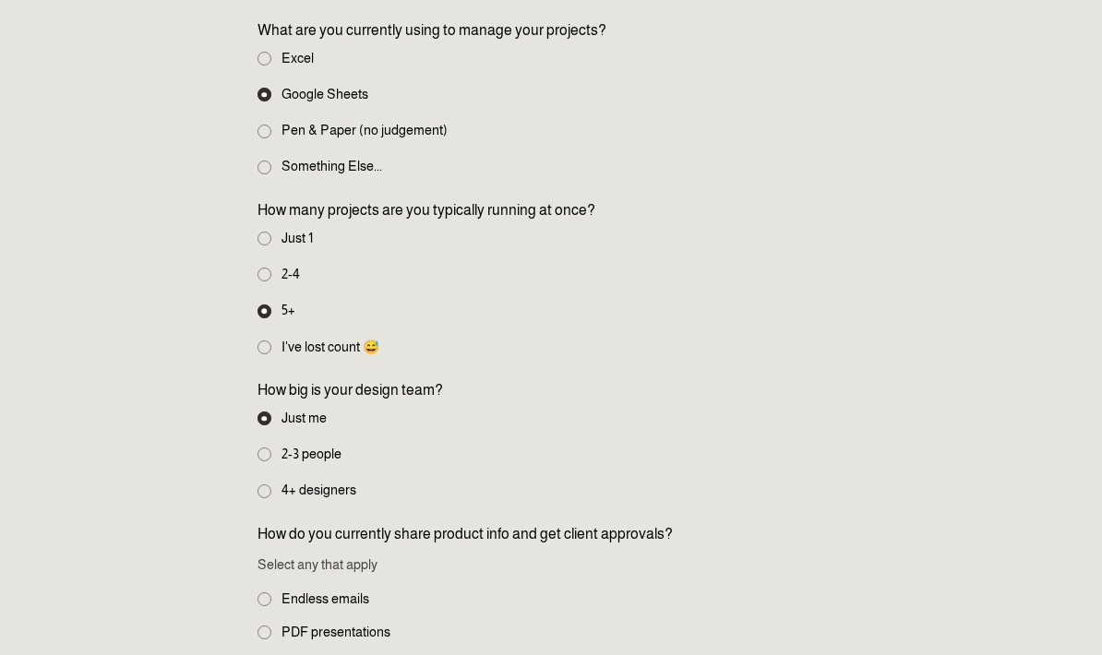
scroll to position [275, 0]
